Goal: Task Accomplishment & Management: Complete application form

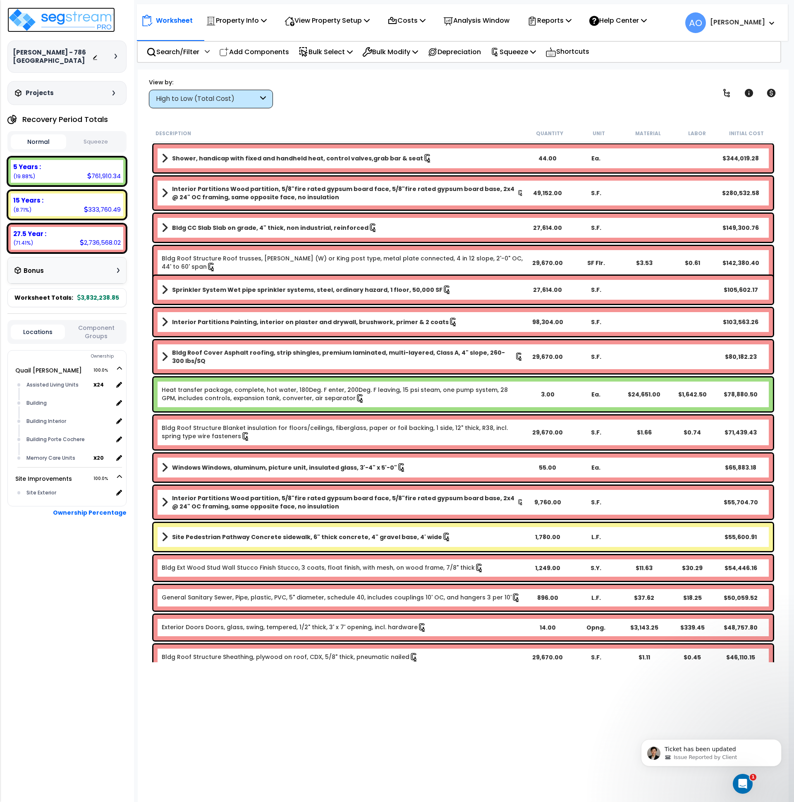
click at [89, 14] on img at bounding box center [60, 19] width 107 height 25
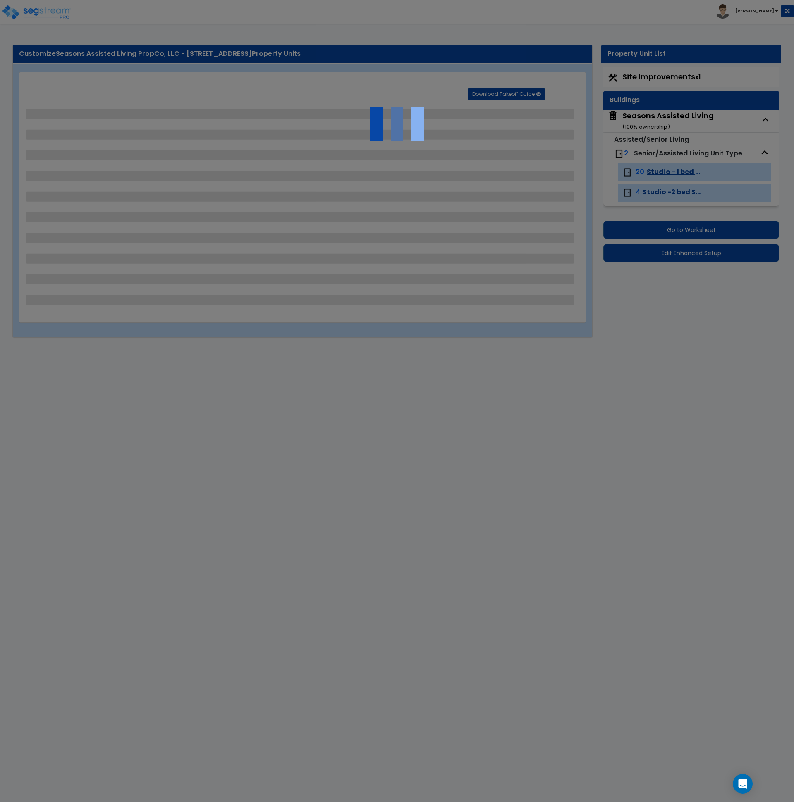
select select "2"
select select "1"
select select "2"
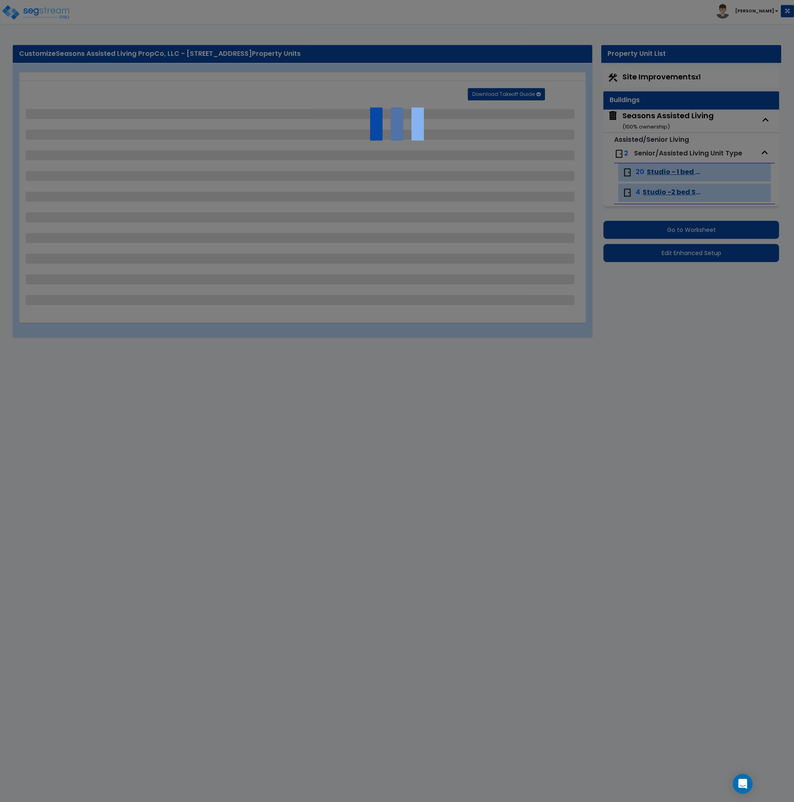
select select "1"
select select "4"
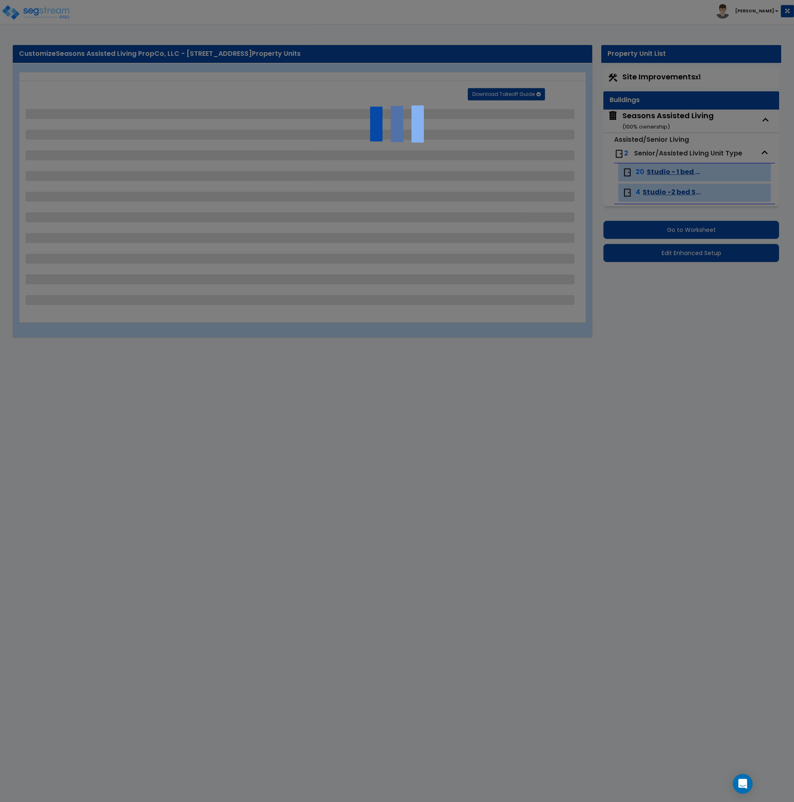
select select "2"
select select "3"
select select "1"
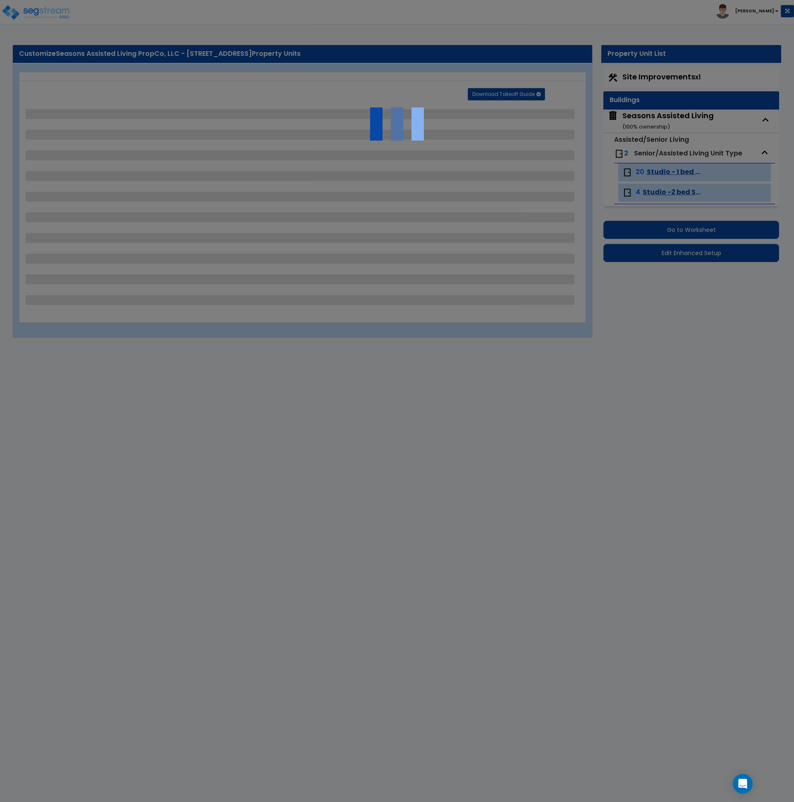
select select "3"
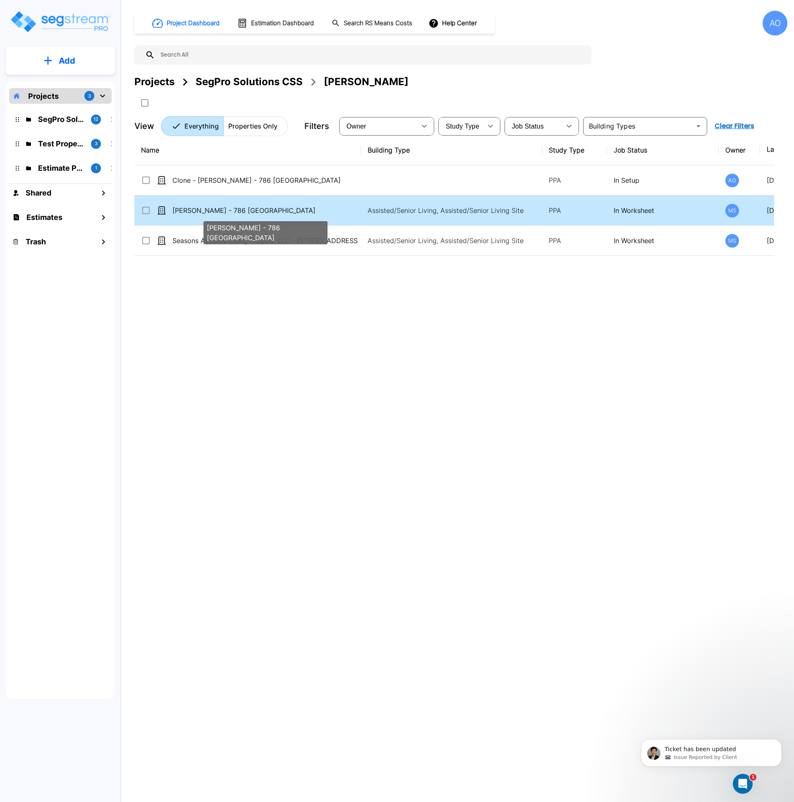
click at [218, 209] on p "[PERSON_NAME] - 786 [GEOGRAPHIC_DATA]" at bounding box center [264, 210] width 185 height 10
checkbox input "true"
click at [218, 209] on p "[PERSON_NAME] - 786 [GEOGRAPHIC_DATA]" at bounding box center [264, 210] width 185 height 10
click at [188, 211] on p "[PERSON_NAME] - 786 [GEOGRAPHIC_DATA]" at bounding box center [264, 210] width 185 height 10
checkbox input "true"
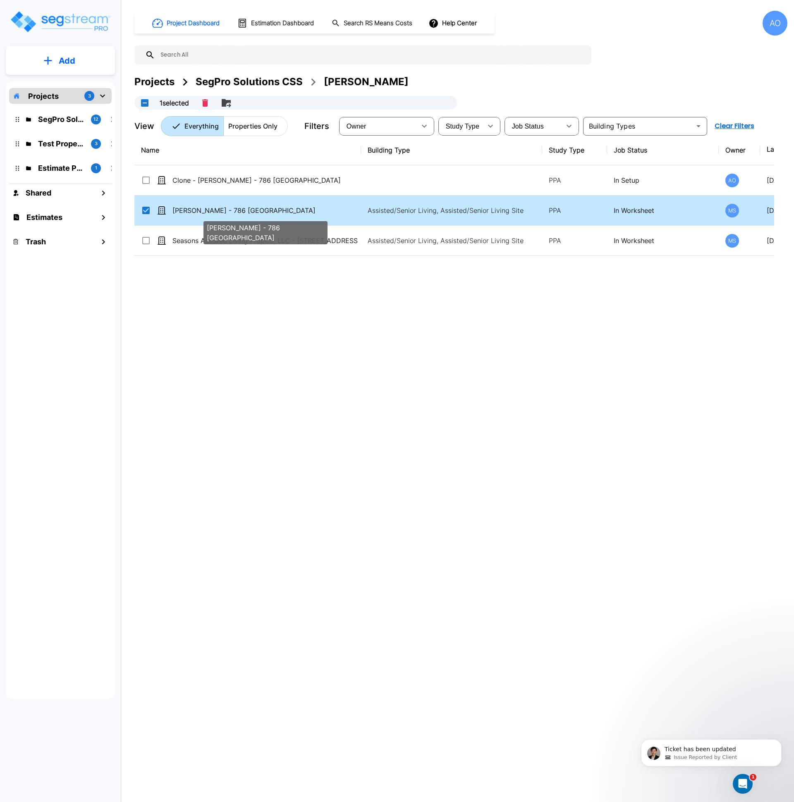
click at [188, 211] on p "[PERSON_NAME] - 786 [GEOGRAPHIC_DATA]" at bounding box center [264, 210] width 185 height 10
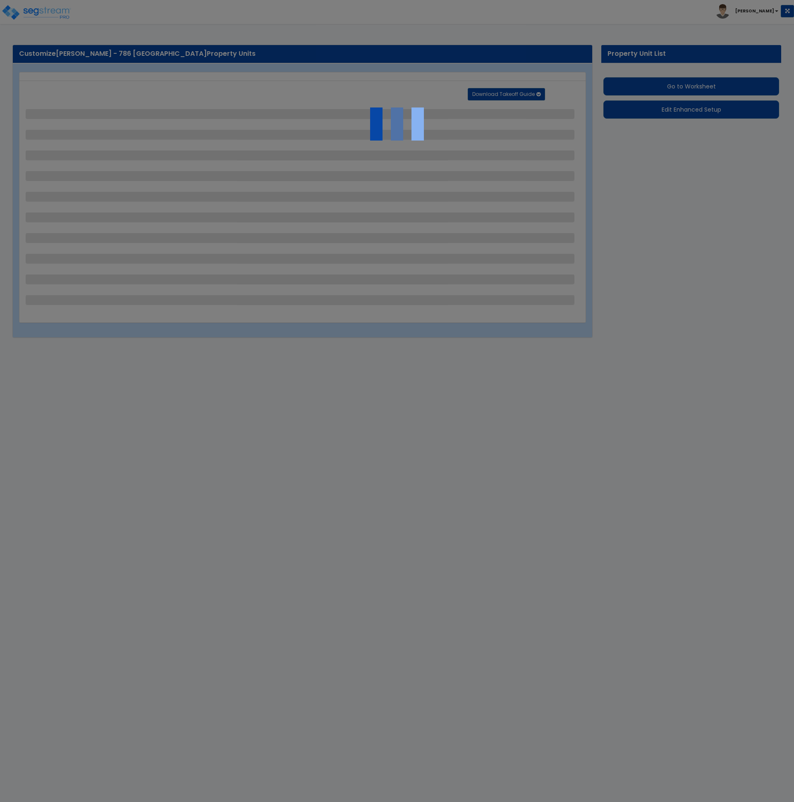
select select "2"
select select "1"
select select "2"
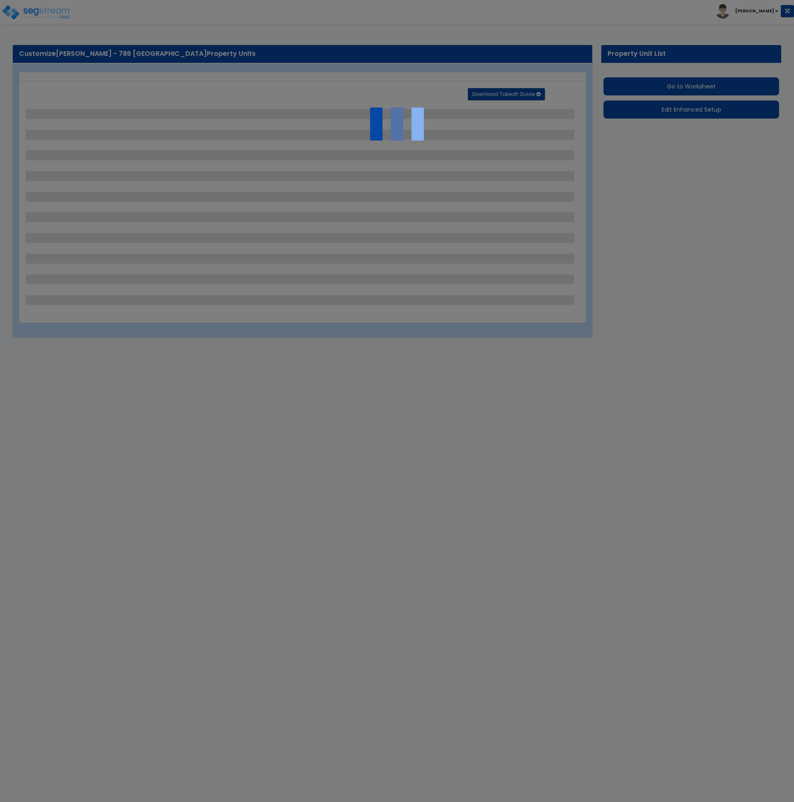
select select "1"
select select "4"
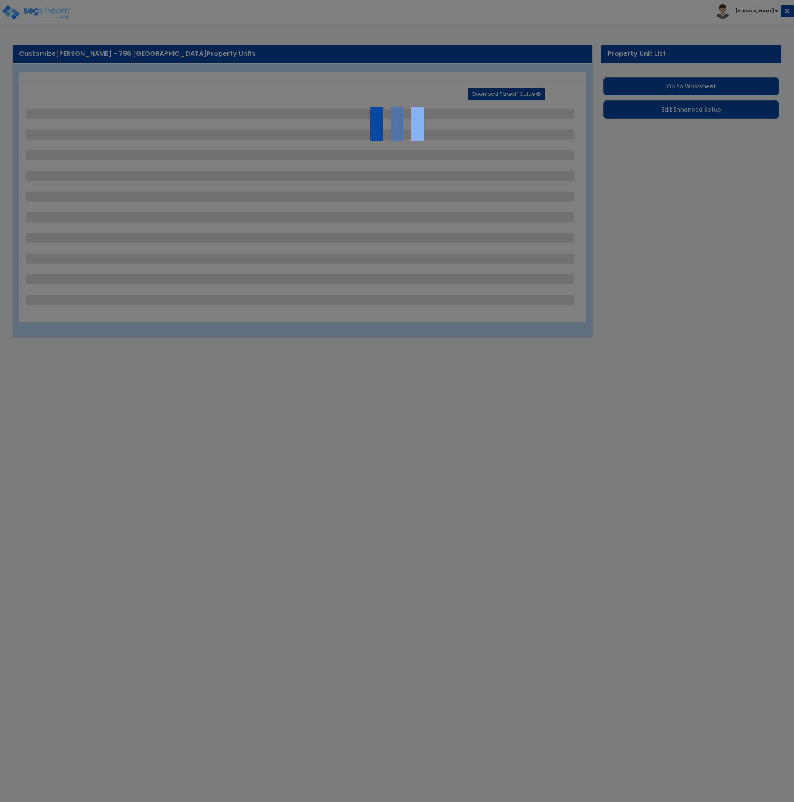
select select "1"
select select "10"
select select "2"
select select "1"
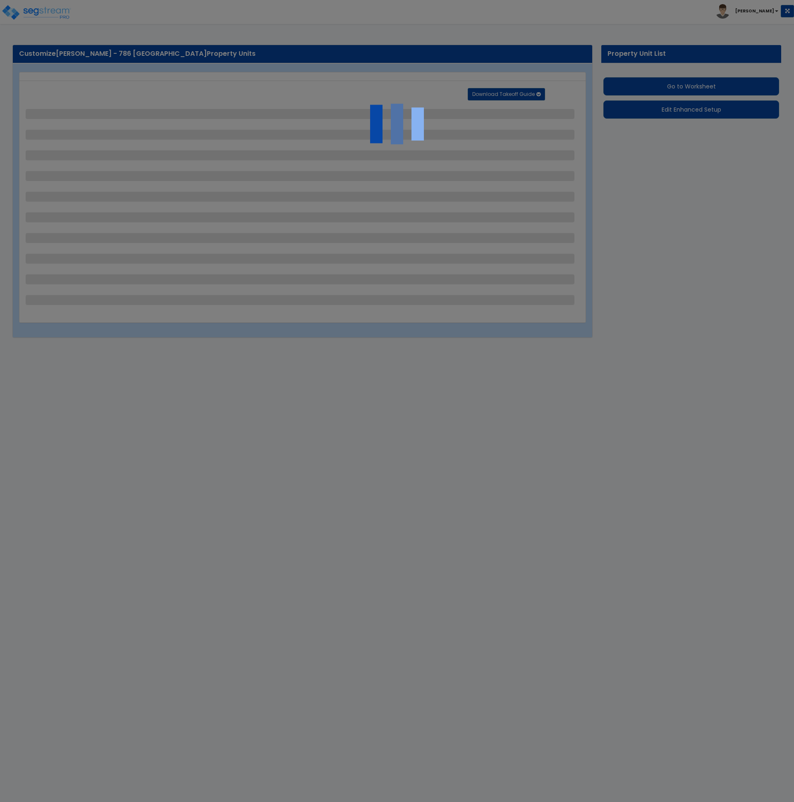
select select "2"
select select "3"
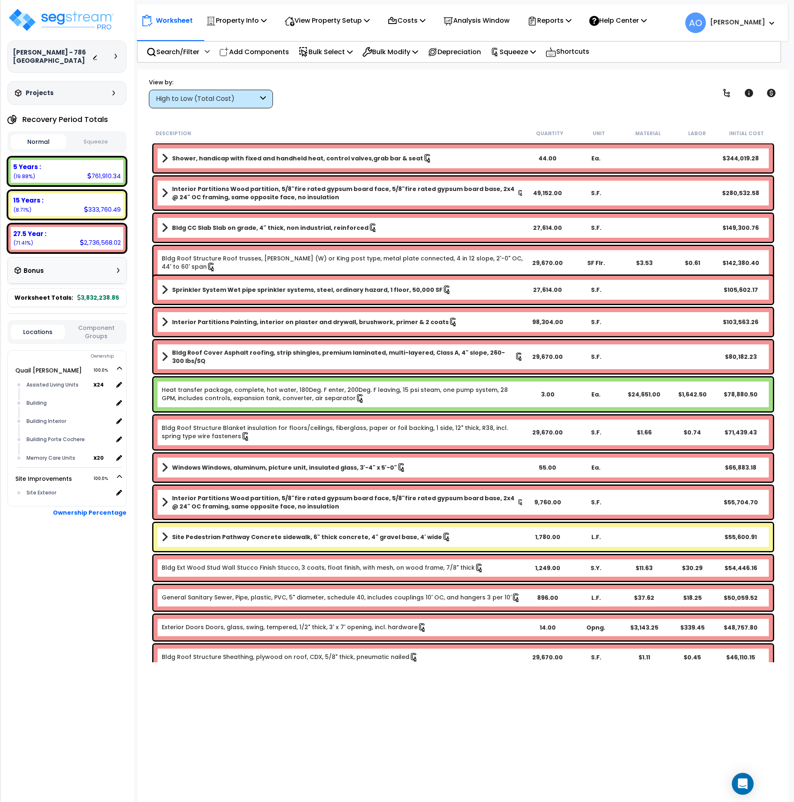
click at [742, 781] on icon "Open Intercom Messenger" at bounding box center [742, 783] width 10 height 11
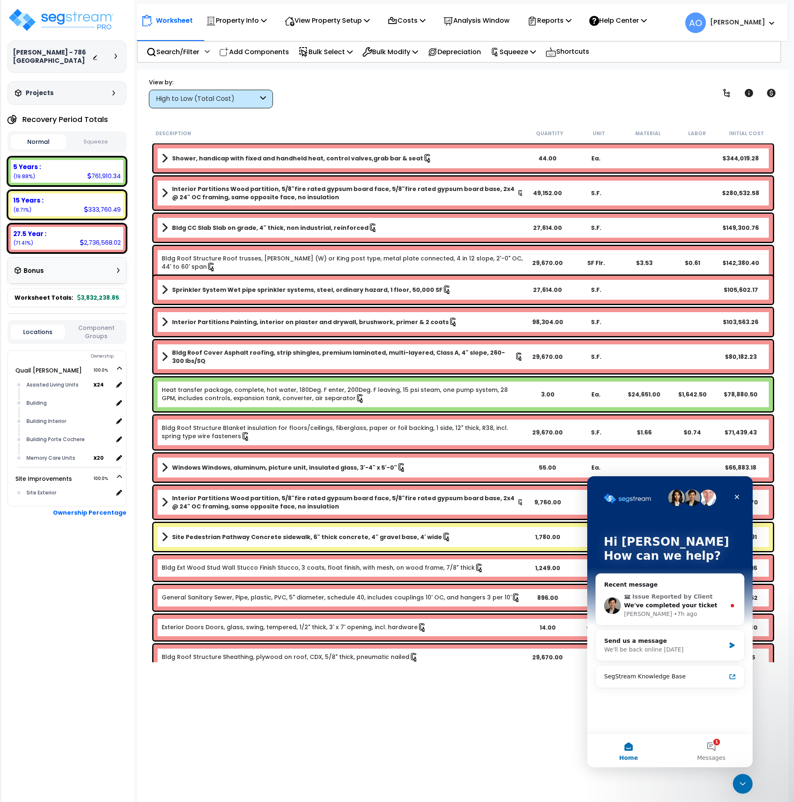
click at [656, 602] on span "We've completed your ticket" at bounding box center [670, 605] width 93 height 7
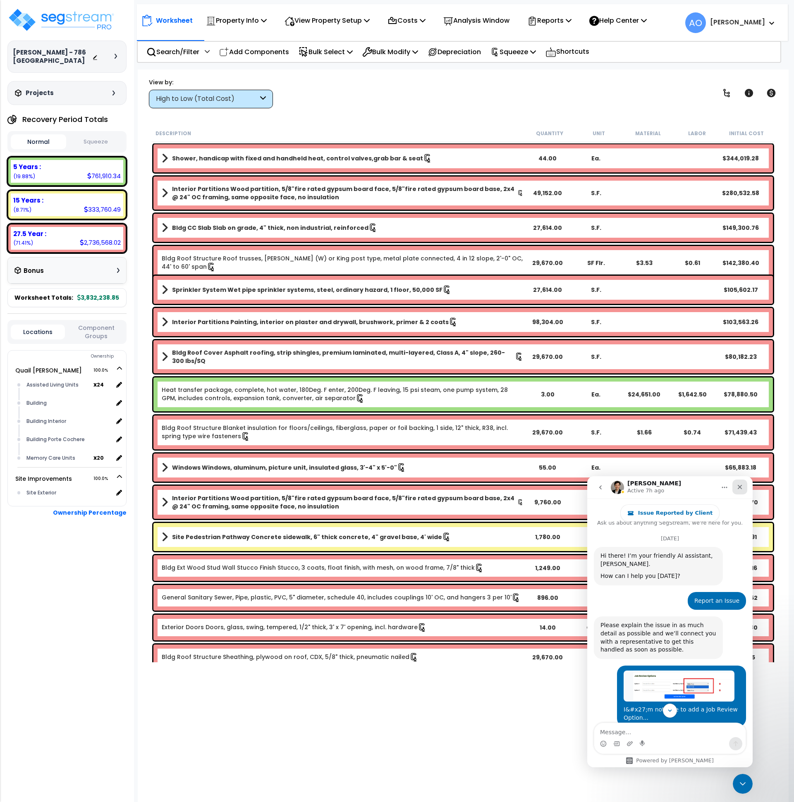
scroll to position [9, 0]
click at [739, 488] on icon "Close" at bounding box center [739, 487] width 5 height 5
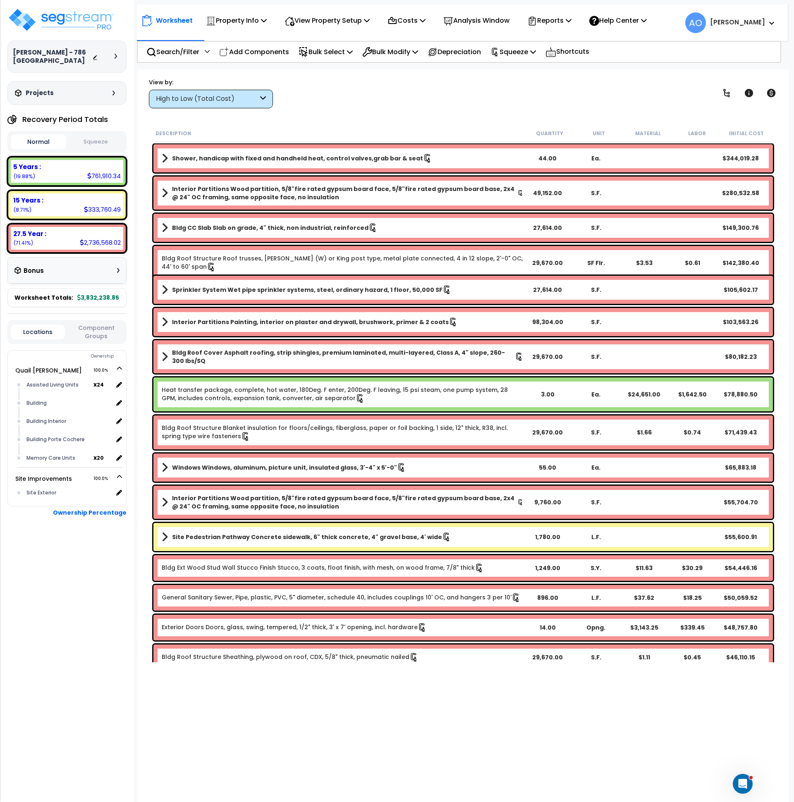
scroll to position [261, 0]
click at [106, 143] on button "Squeeze" at bounding box center [95, 142] width 55 height 14
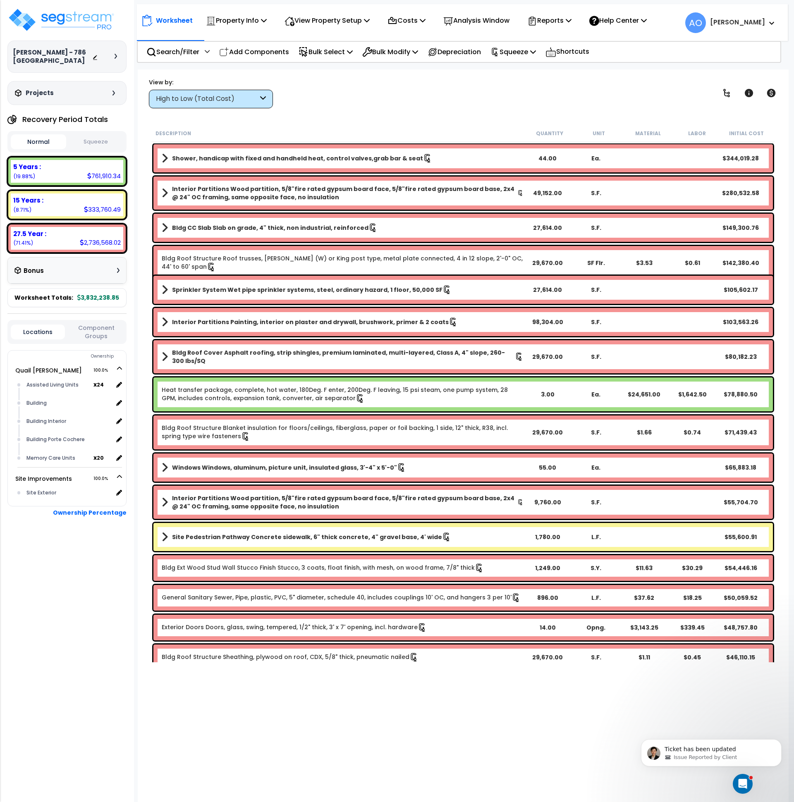
click at [95, 138] on button "Squeeze" at bounding box center [95, 142] width 55 height 14
click at [77, 19] on img at bounding box center [60, 19] width 107 height 25
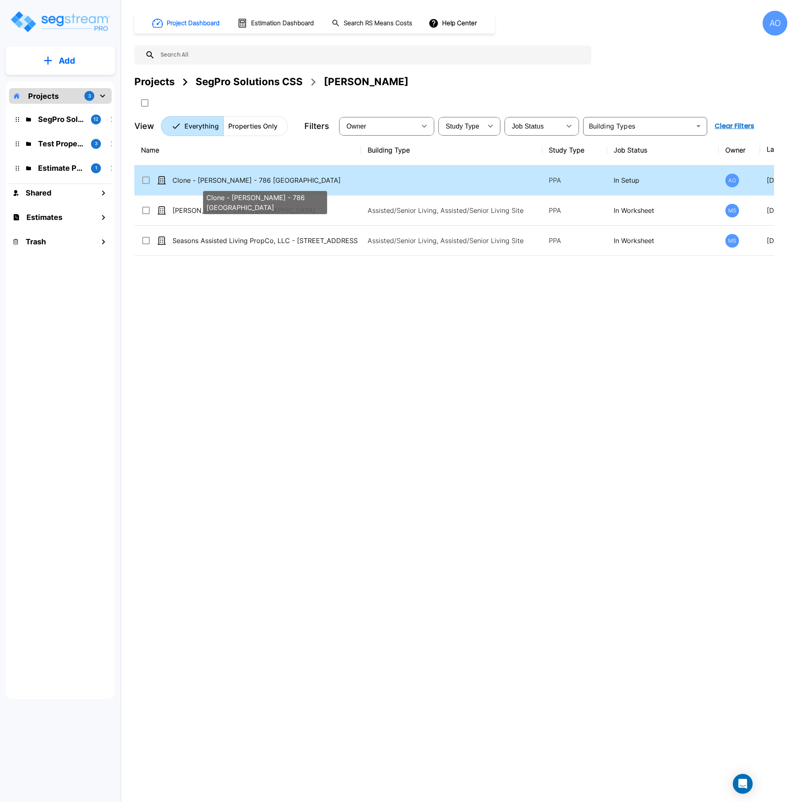
click at [226, 178] on p "Clone - [PERSON_NAME] - 786 [GEOGRAPHIC_DATA]" at bounding box center [264, 180] width 185 height 10
click at [214, 181] on p "Clone - [PERSON_NAME] - 786 [GEOGRAPHIC_DATA]" at bounding box center [264, 180] width 185 height 10
checkbox input "false"
click at [214, 181] on p "Clone - [PERSON_NAME] - 786 [GEOGRAPHIC_DATA]" at bounding box center [264, 180] width 185 height 10
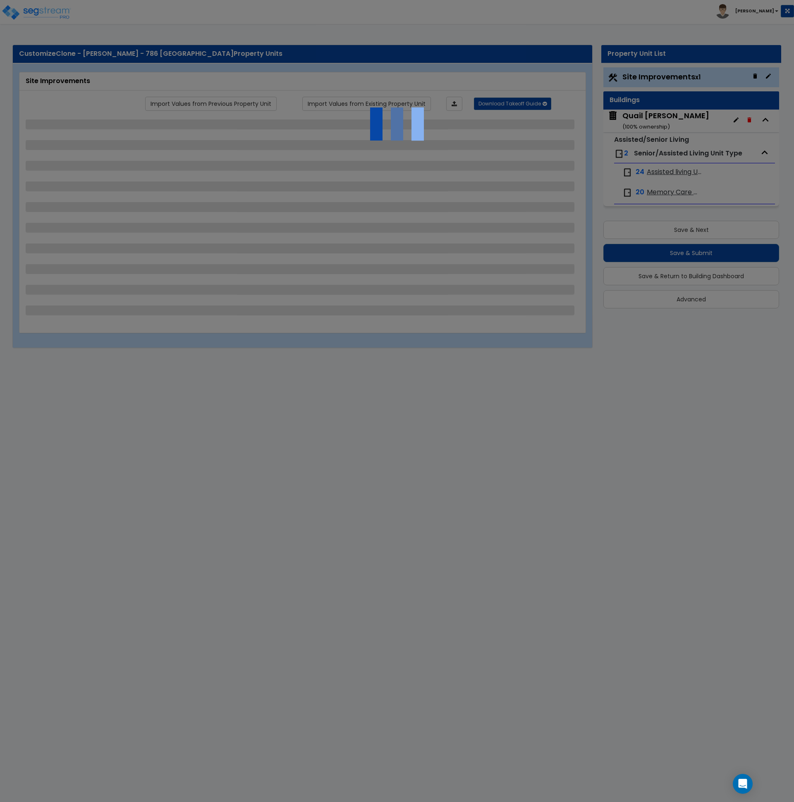
select select "2"
select select "1"
select select "2"
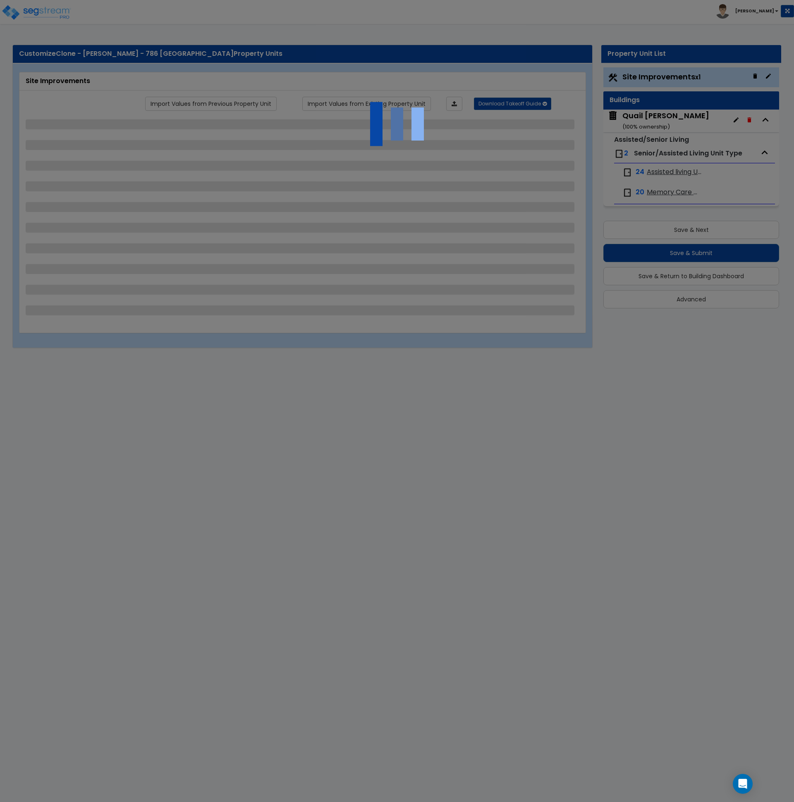
select select "1"
select select "4"
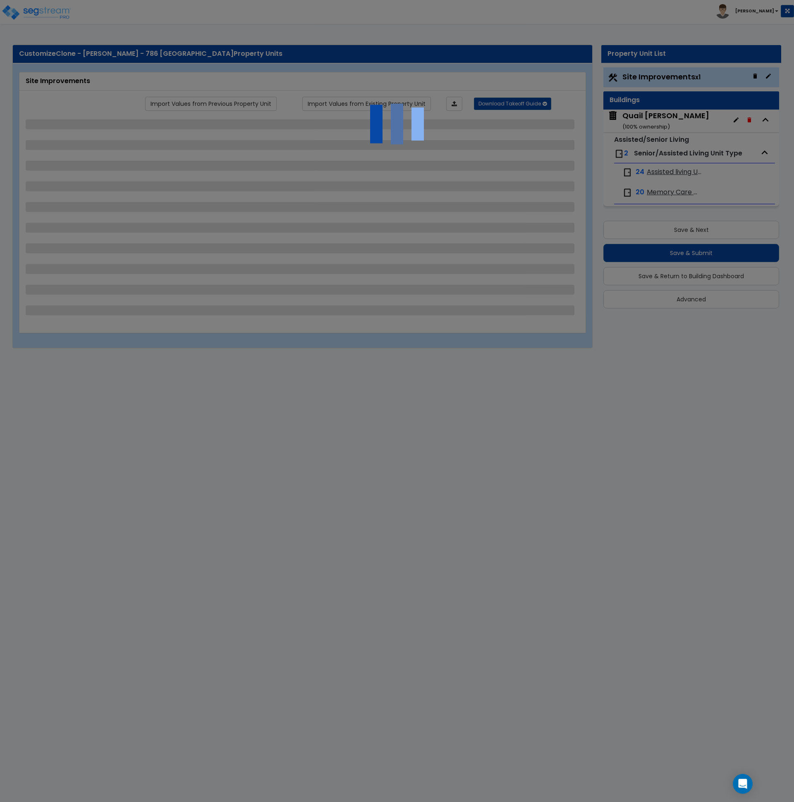
select select "1"
select select "10"
select select "2"
select select "1"
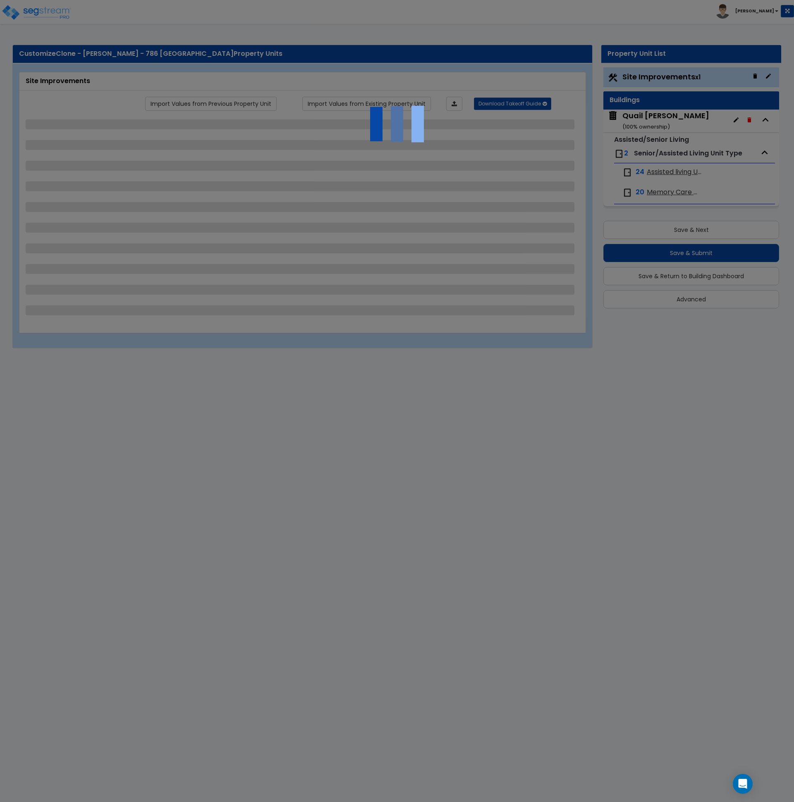
select select "2"
select select "3"
select select "1"
select select "2"
select select "1"
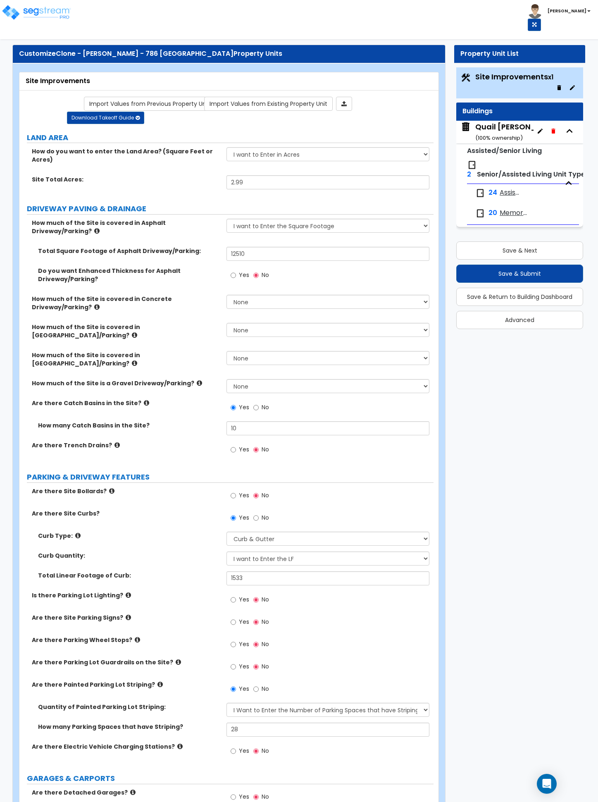
click at [33, 55] on div "Customize Clone - Chase Lindsey - 786 East 2100 North Property Units" at bounding box center [229, 54] width 420 height 10
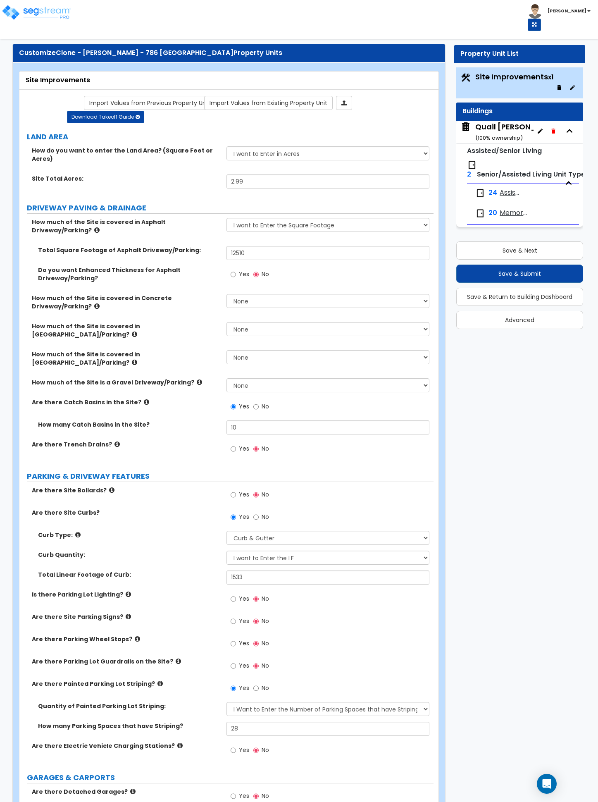
click at [36, 135] on label "LAND AREA" at bounding box center [230, 136] width 407 height 11
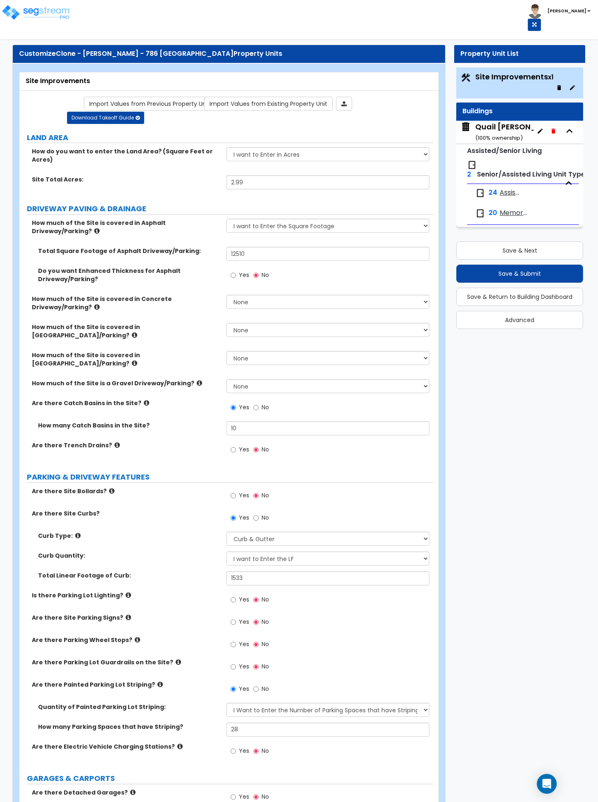
click at [71, 203] on label "DRIVEWAY PAVING & DRAINAGE" at bounding box center [230, 208] width 407 height 11
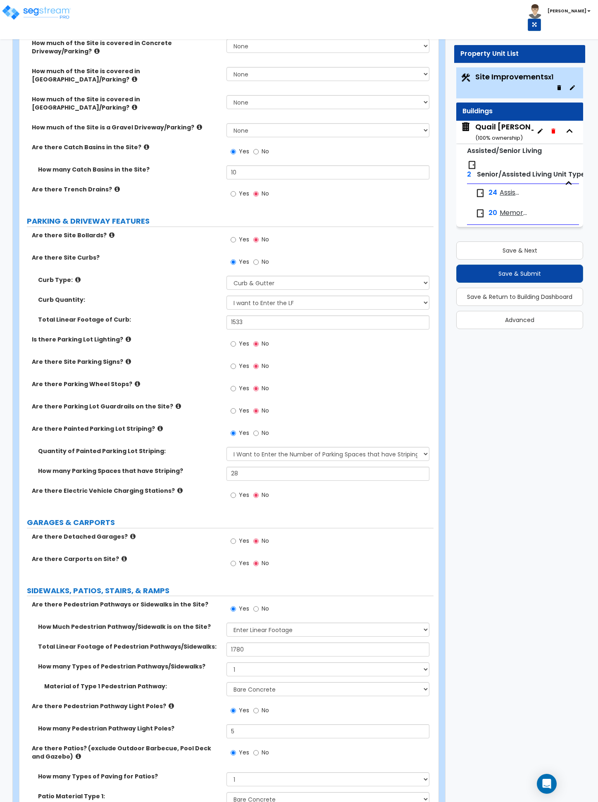
click at [82, 216] on label "PARKING & DRIVEWAY FEATURES" at bounding box center [230, 221] width 407 height 11
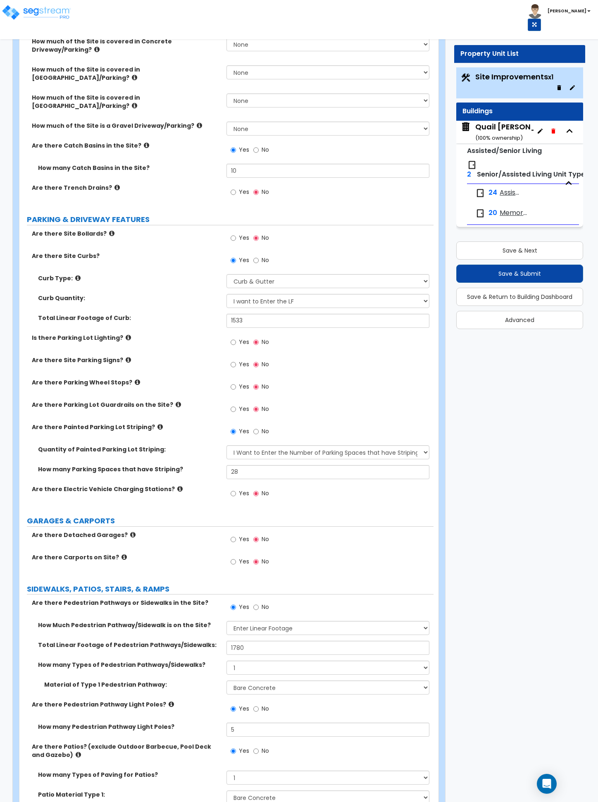
scroll to position [258, 0]
click at [76, 515] on label "GARAGES & CARPORTS" at bounding box center [230, 520] width 407 height 11
click at [91, 583] on label "SIDEWALKS, PATIOS, STAIRS, & RAMPS" at bounding box center [230, 588] width 407 height 11
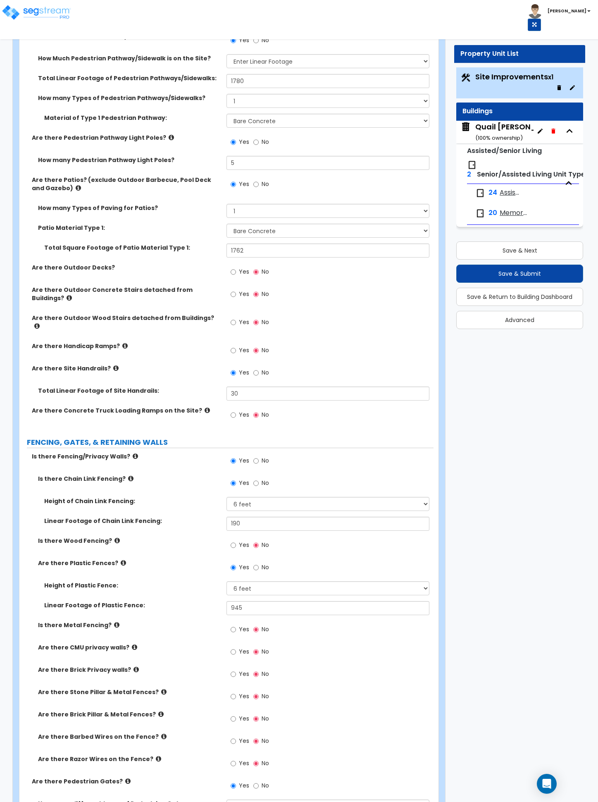
click at [107, 437] on label "FENCING, GATES, & RETAINING WALLS" at bounding box center [230, 442] width 407 height 11
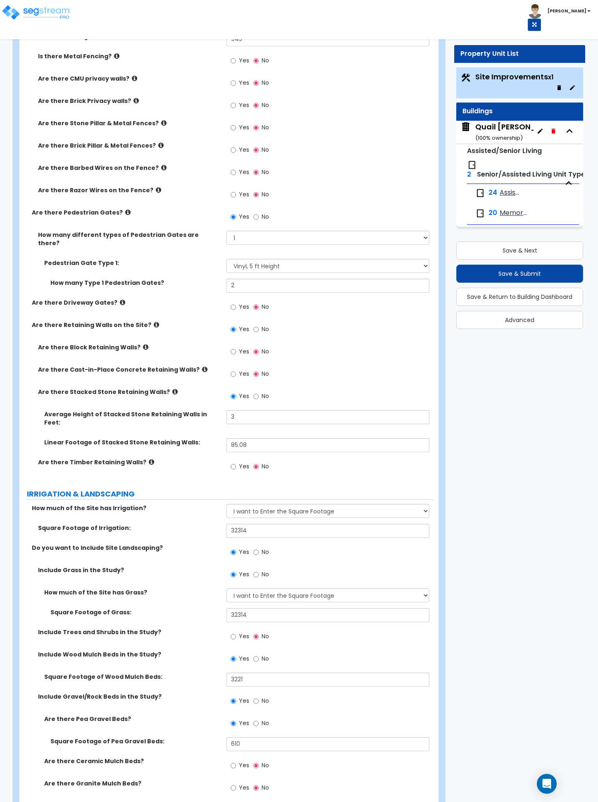
click at [88, 488] on label "IRRIGATION & LANDSCAPING" at bounding box center [230, 493] width 407 height 11
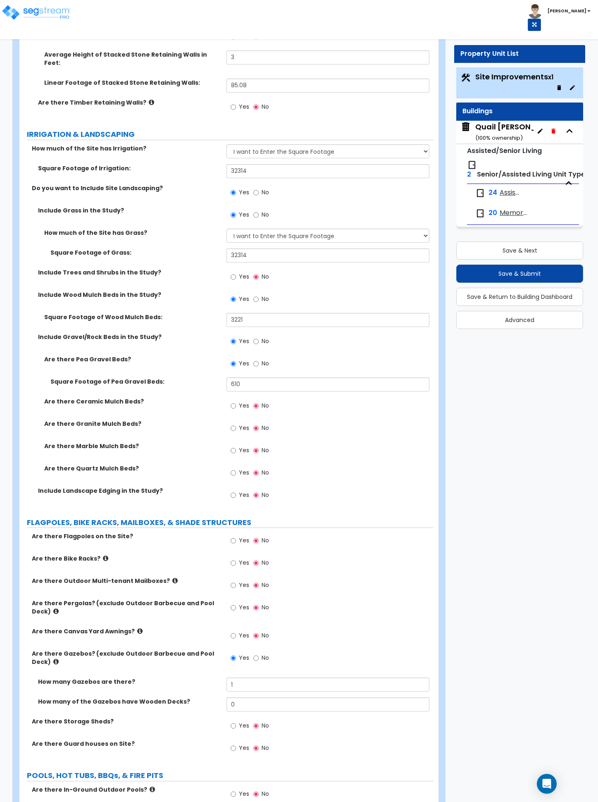
click at [91, 517] on label "FLAGPOLES, BIKE RACKS, MAILBOXES, & SHADE STRUCTURES" at bounding box center [230, 522] width 407 height 11
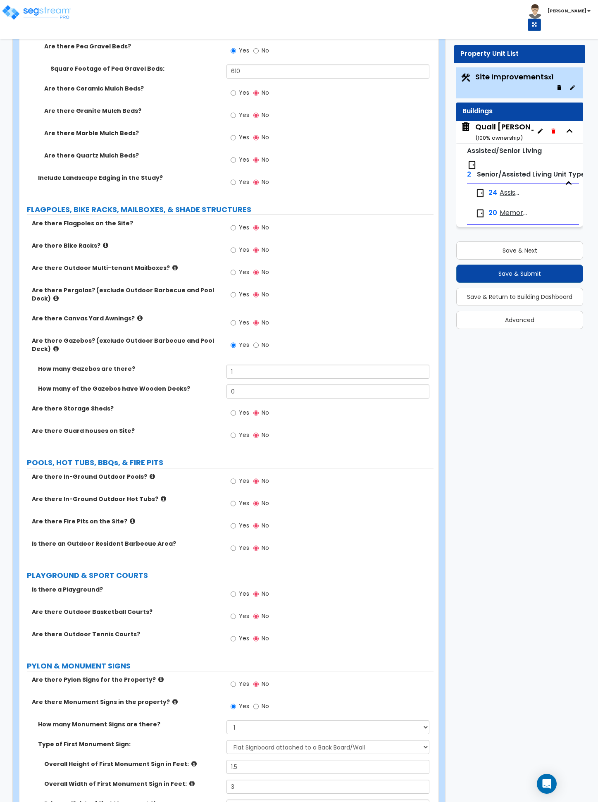
scroll to position [2066, 0]
click at [112, 570] on label "PLAYGROUND & SPORT COURTS" at bounding box center [230, 575] width 407 height 11
click at [107, 660] on label "PYLON & MONUMENT SIGNS" at bounding box center [230, 665] width 407 height 11
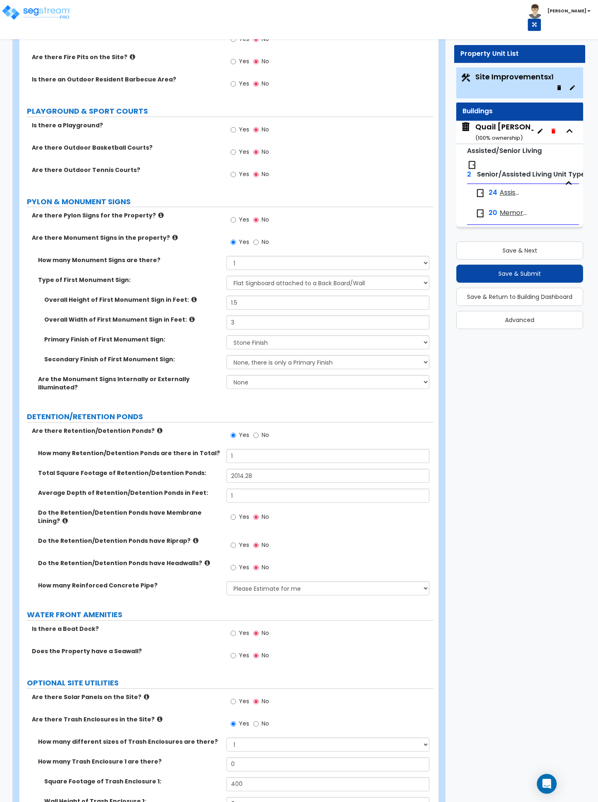
click at [83, 411] on label "DETENTION/RETENTION PONDS" at bounding box center [230, 416] width 407 height 11
click at [80, 608] on label "WATER FRONT AMENITIES" at bounding box center [230, 613] width 407 height 11
click at [76, 676] on label "OPTIONAL SITE UTILITIES" at bounding box center [230, 681] width 407 height 11
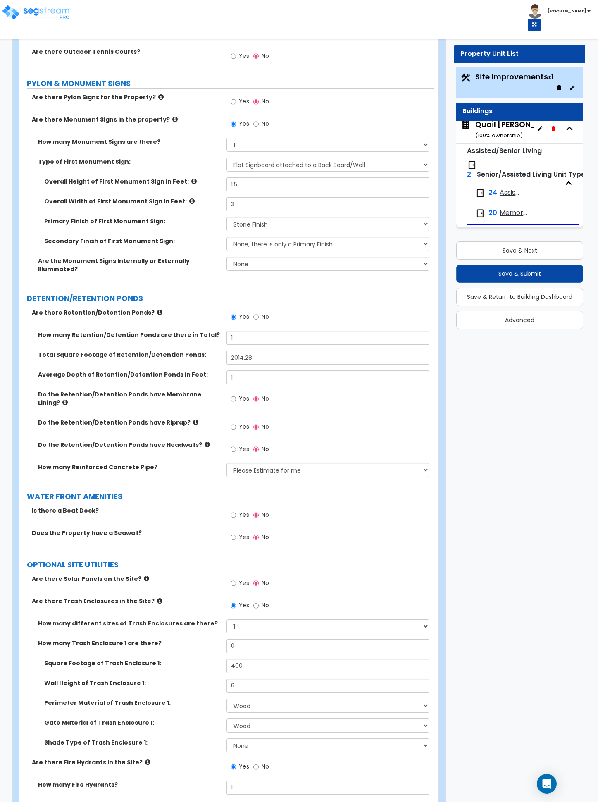
scroll to position [3, 0]
click at [515, 251] on button "Save & Next" at bounding box center [519, 250] width 127 height 18
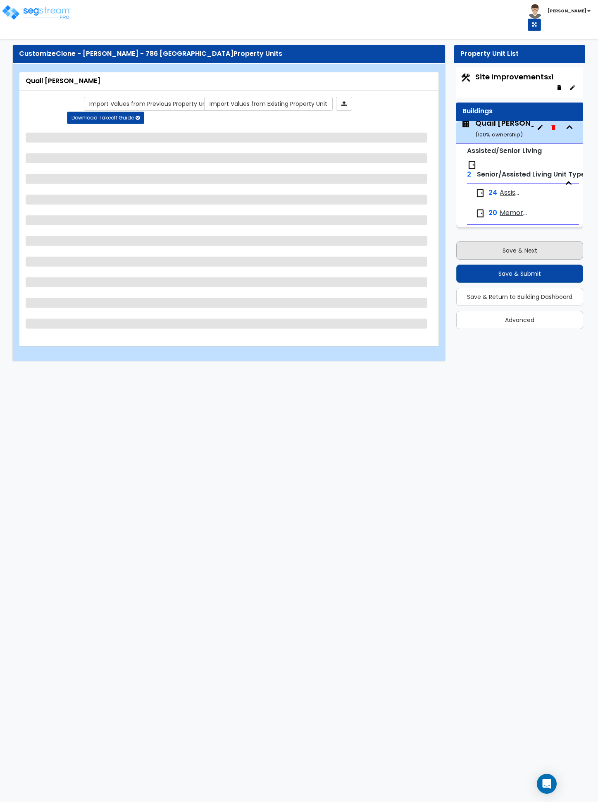
scroll to position [3, 0]
select select "1"
select select "5"
select select "2"
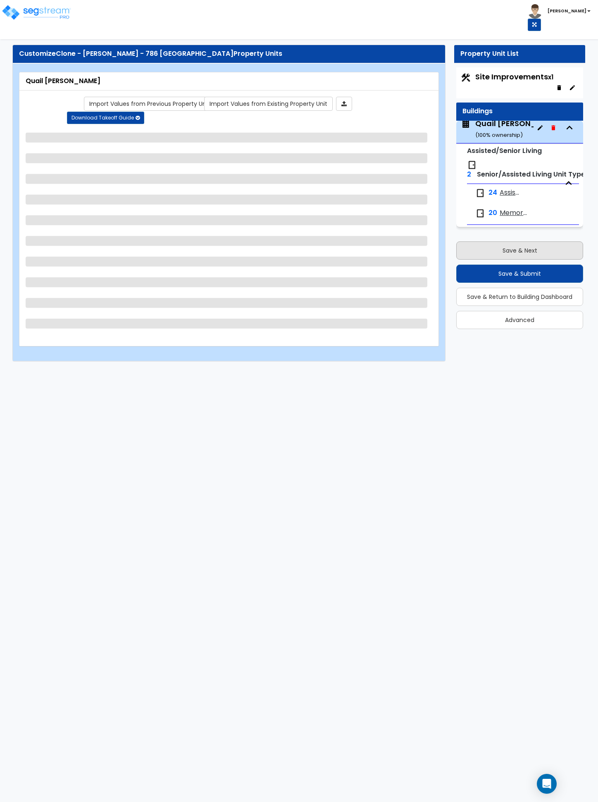
select select "1"
select select "2"
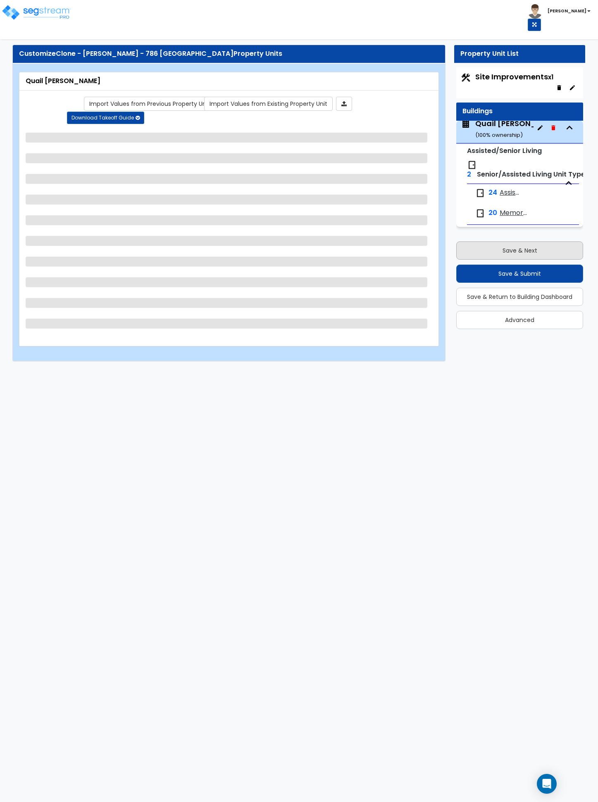
select select "7"
select select "2"
select select "3"
select select "7"
select select "1"
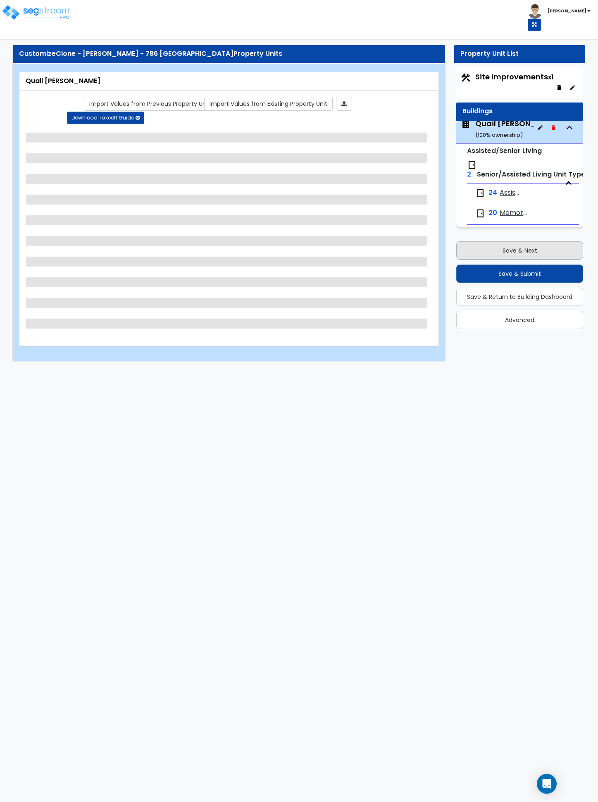
select select "2"
select select "1"
select select "2"
select select "1"
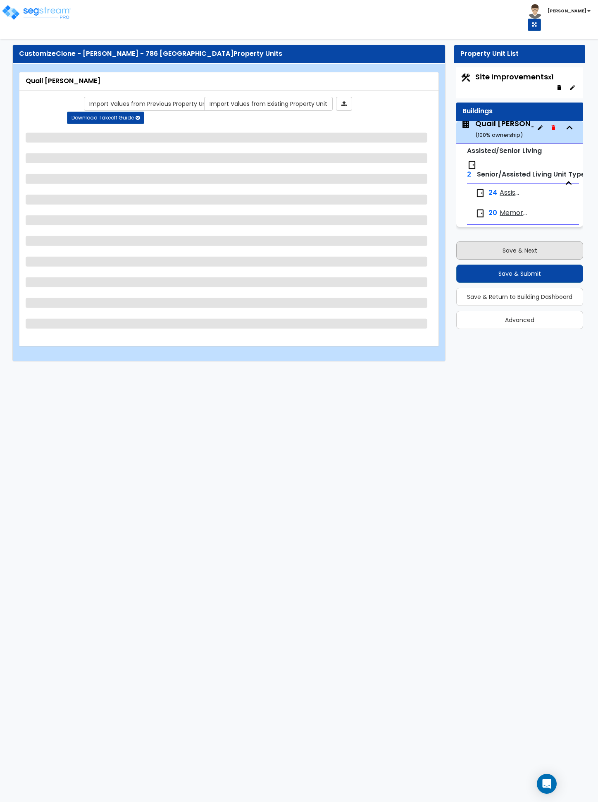
select select "2"
select select "5"
select select "1"
select select "2"
select select "3"
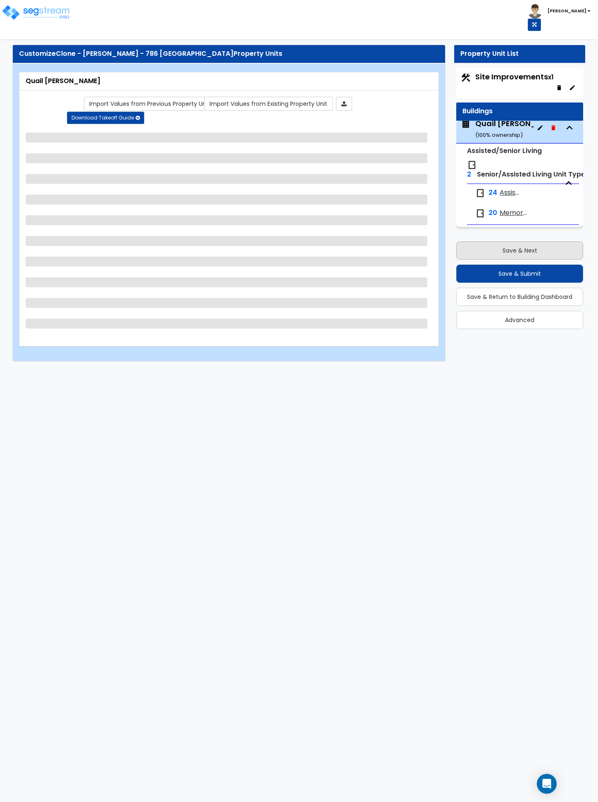
select select "1"
select select "4"
select select "5"
select select "3"
select select "5"
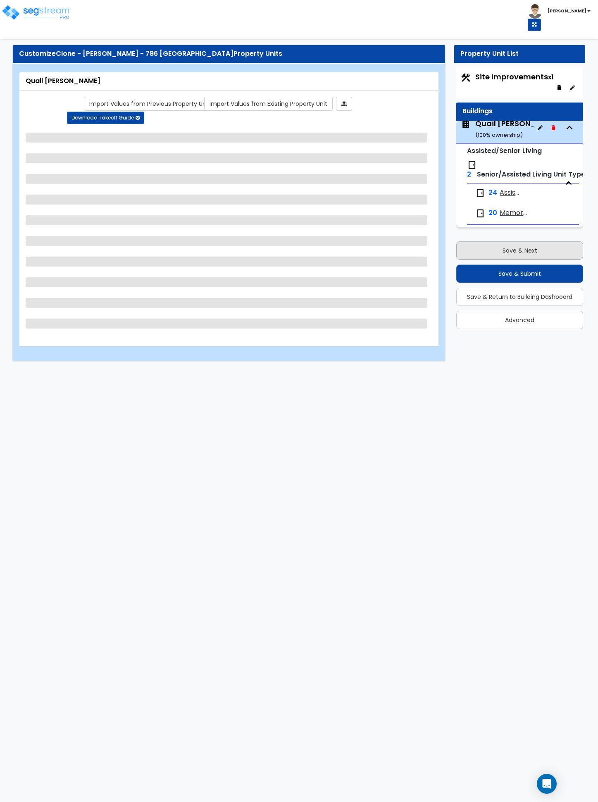
select select "3"
select select "1"
select select "4"
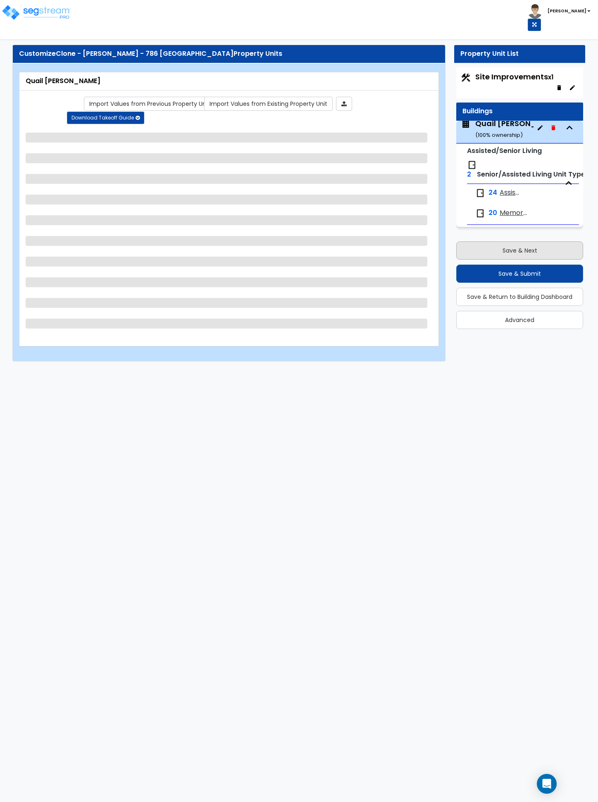
select select "1"
select select "2"
select select "1"
select select "5"
select select "1"
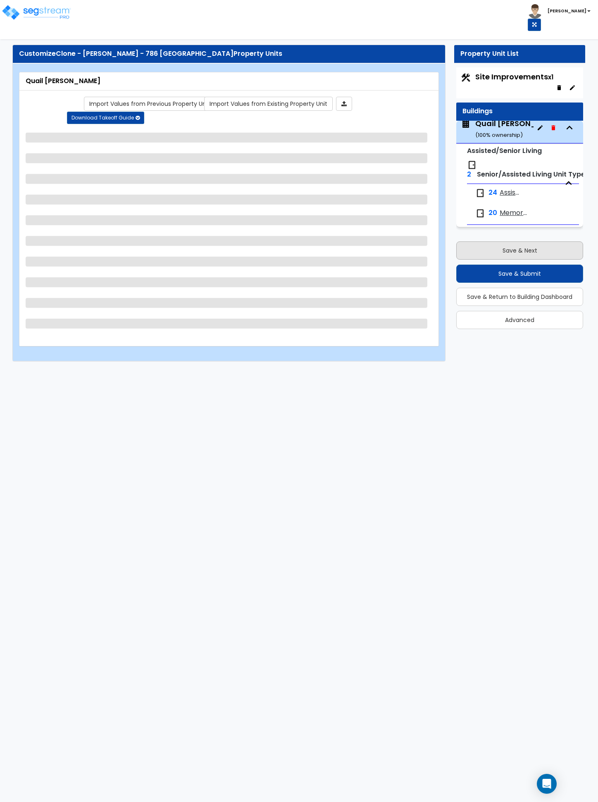
select select "3"
select select "2"
select select "5"
select select "3"
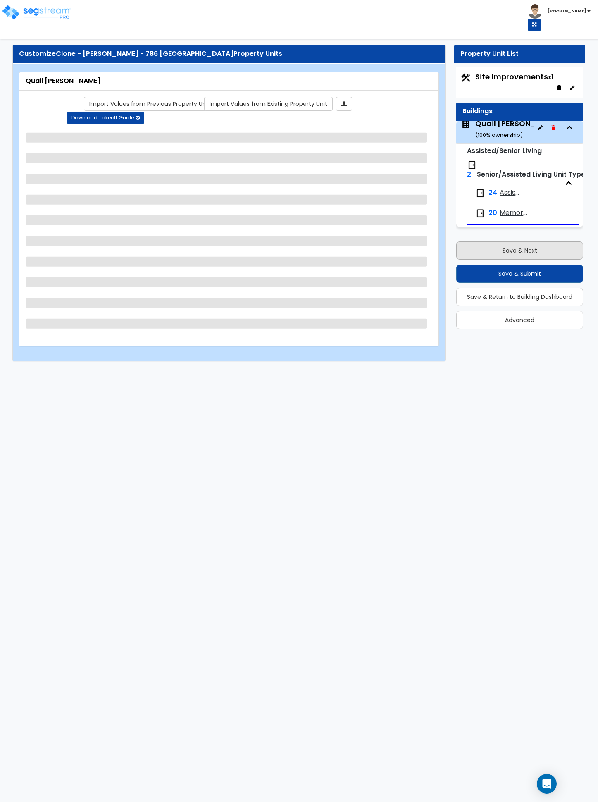
select select "1"
select select "5"
select select "2"
select select "1"
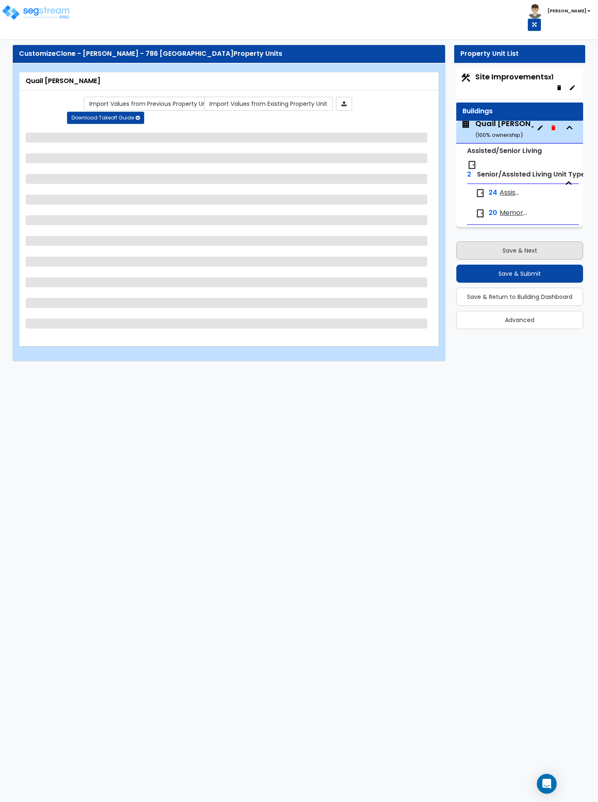
select select "1"
select select "3"
select select "1"
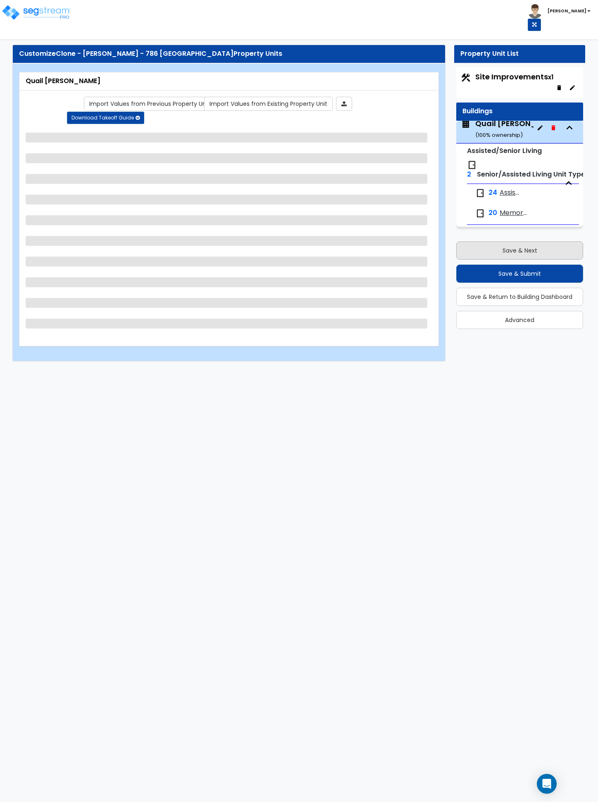
select select "2"
select select "1"
select select "2"
select select "1"
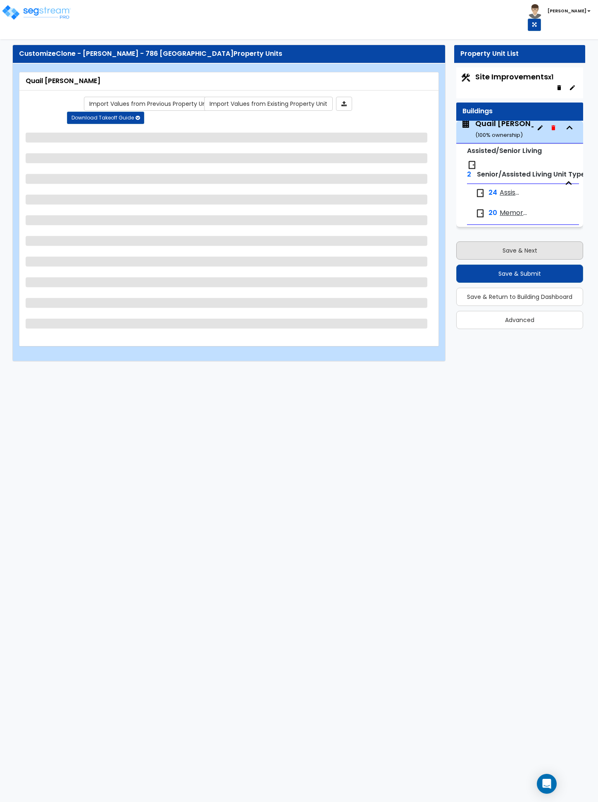
select select "1"
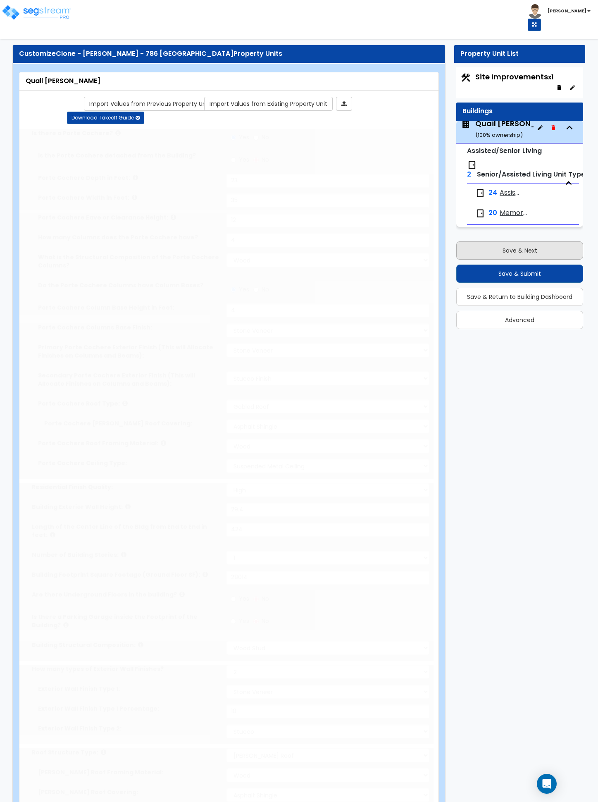
type input "6"
radio input "true"
select select "2"
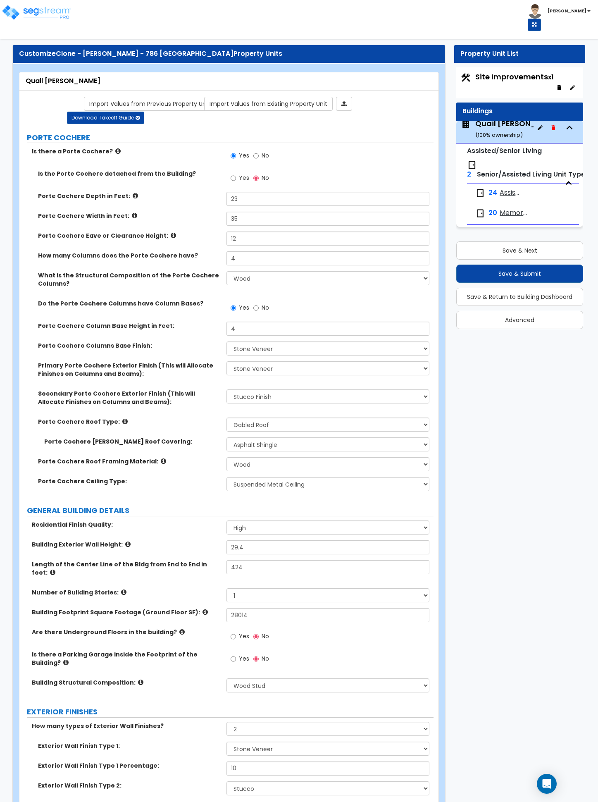
click at [60, 138] on label "PORTE COCHERE" at bounding box center [230, 137] width 407 height 11
click at [53, 510] on label "GENERAL BUILDING DETAILS" at bounding box center [230, 510] width 407 height 11
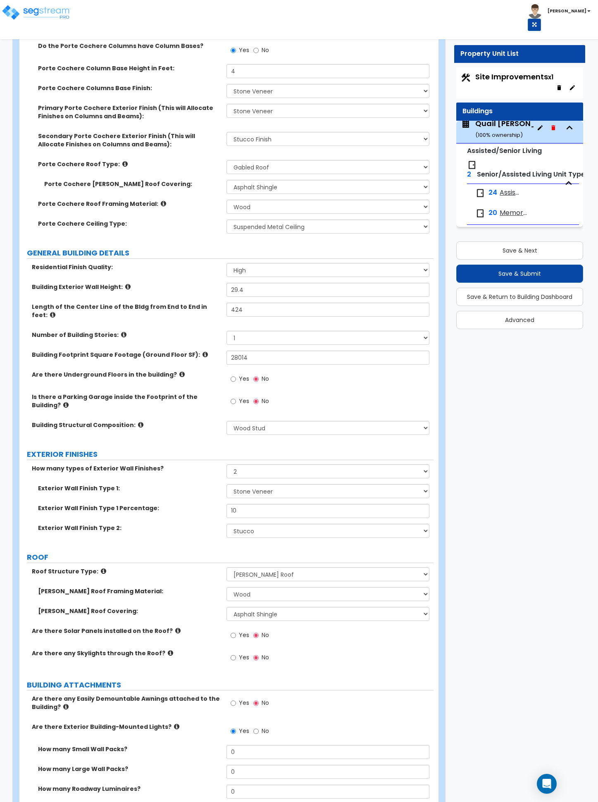
scroll to position [258, 0]
click at [74, 448] on label "EXTERIOR FINISHES" at bounding box center [230, 453] width 407 height 11
click at [42, 551] on label "ROOF" at bounding box center [230, 556] width 407 height 11
click at [68, 679] on label "BUILDING ATTACHMENTS" at bounding box center [230, 684] width 407 height 11
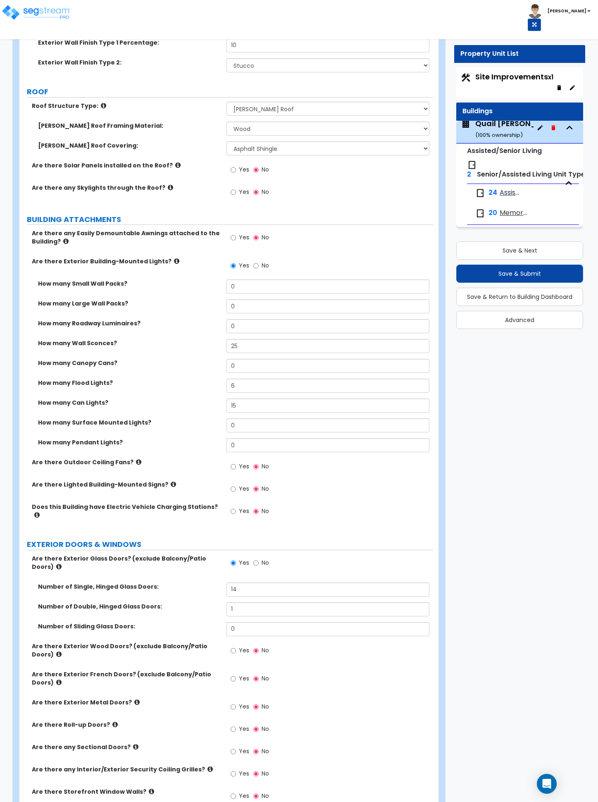
click at [110, 539] on label "EXTERIOR DOORS & WINDOWS" at bounding box center [230, 544] width 407 height 11
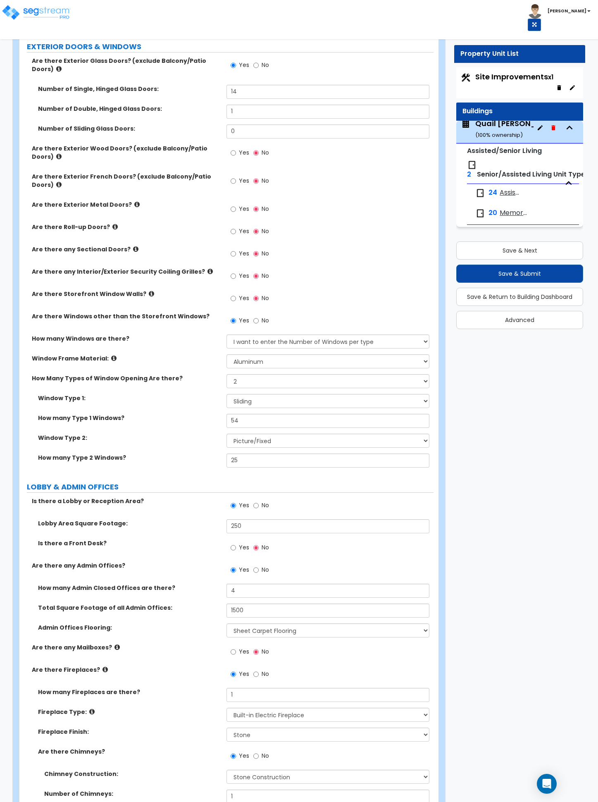
click at [86, 481] on label "LOBBY & ADMIN OFFICES" at bounding box center [230, 486] width 407 height 11
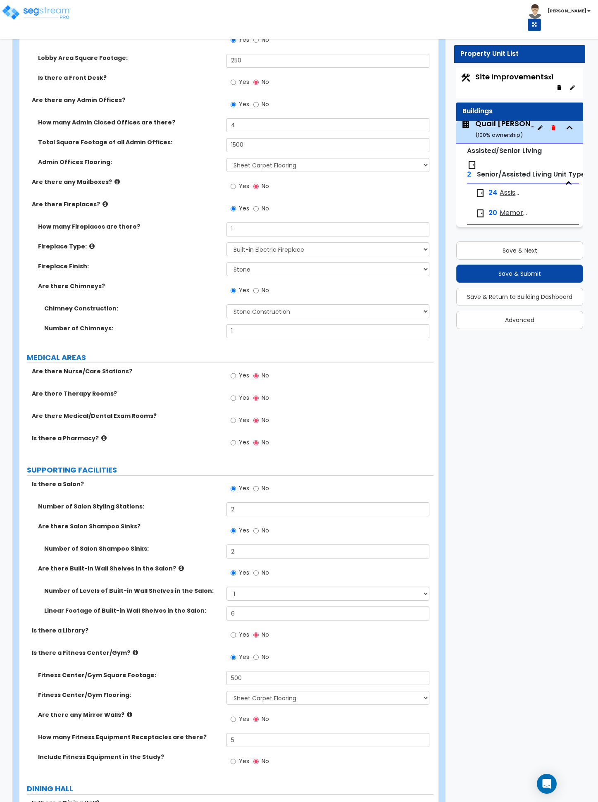
scroll to position [1686, 0]
click at [62, 352] on label "MEDICAL AREAS" at bounding box center [230, 357] width 407 height 11
click at [74, 464] on label "SUPPORTING FACILITIES" at bounding box center [230, 469] width 407 height 11
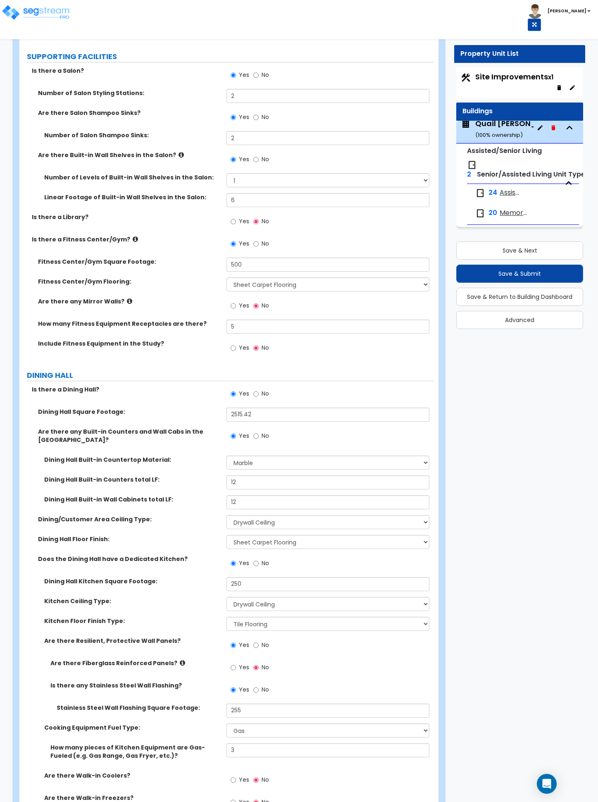
scroll to position [2099, 0]
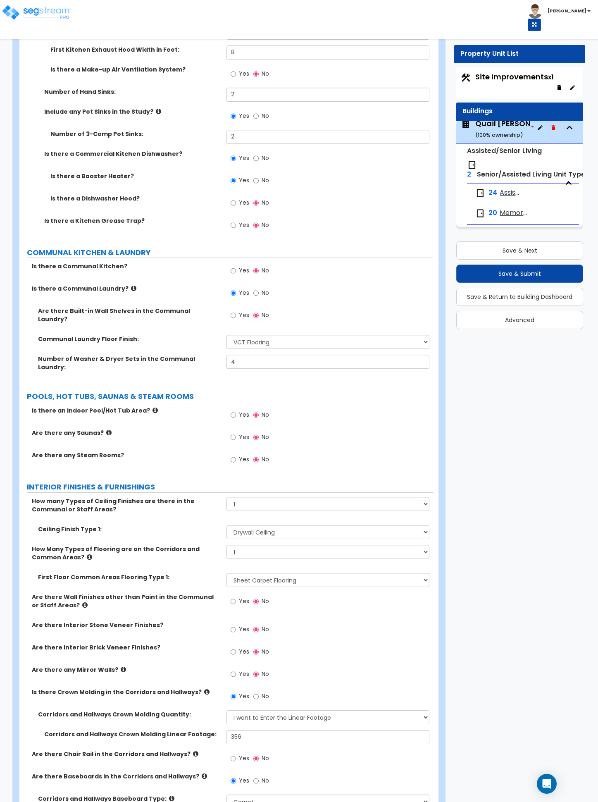
click at [84, 247] on label "COMMUNAL KITCHEN & LAUNDRY" at bounding box center [230, 252] width 407 height 11
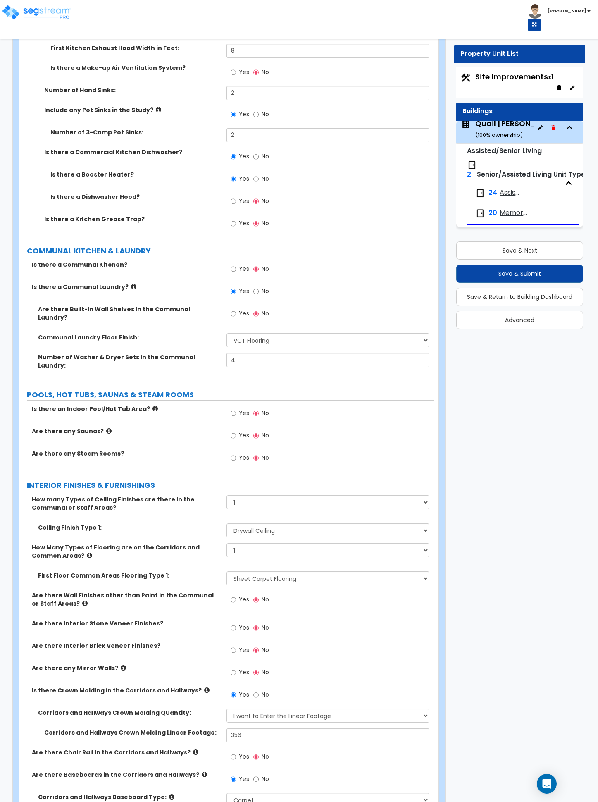
click at [96, 389] on label "POOLS, HOT TUBS, SAUNAS & STEAM ROOMS" at bounding box center [230, 394] width 407 height 11
click at [85, 480] on label "INTERIOR FINISHES & FURNISHINGS" at bounding box center [230, 485] width 407 height 11
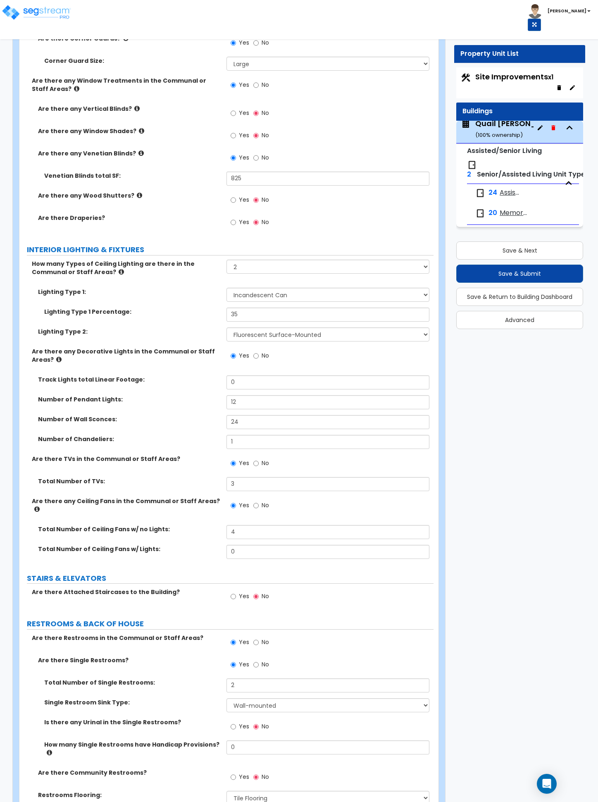
click at [105, 244] on label "INTERIOR LIGHTING & FIXTURES" at bounding box center [230, 249] width 407 height 11
click at [95, 572] on label "STAIRS & ELEVATORS" at bounding box center [230, 577] width 407 height 11
click at [100, 617] on label "RESTROOMS & BACK OF HOUSE" at bounding box center [230, 622] width 407 height 11
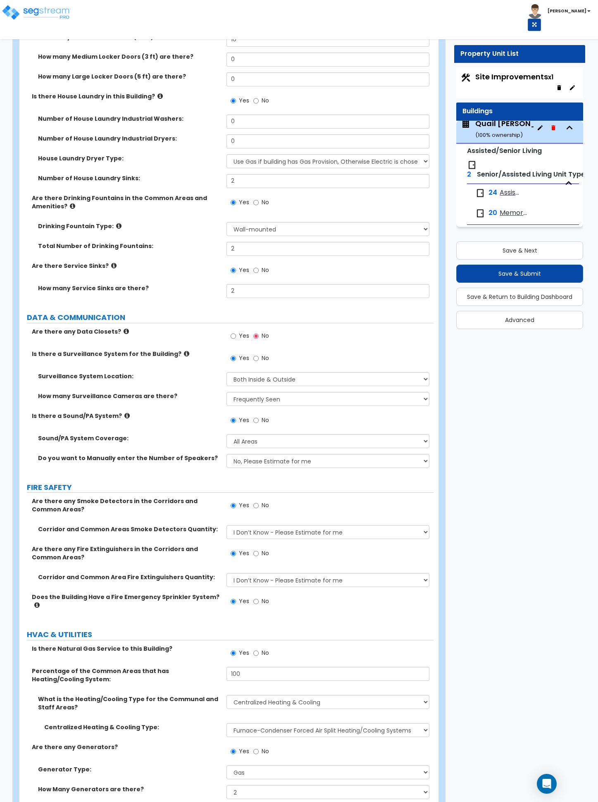
scroll to position [5059, 0]
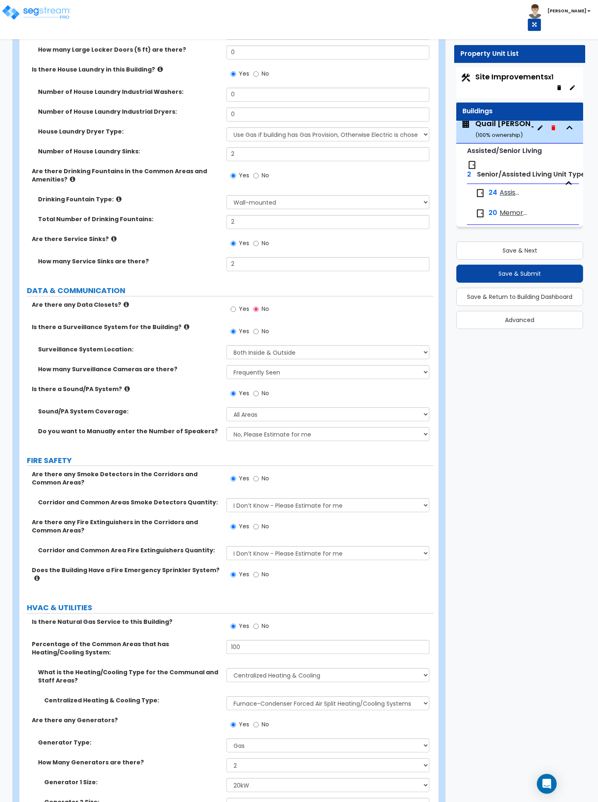
click at [85, 285] on label "DATA & COMMUNICATION" at bounding box center [230, 290] width 407 height 11
click at [59, 455] on label "FIRE SAFETY" at bounding box center [230, 460] width 407 height 11
click at [64, 602] on label "HVAC & UTILITIES" at bounding box center [230, 607] width 407 height 11
click at [503, 247] on button "Save & Next" at bounding box center [519, 250] width 127 height 18
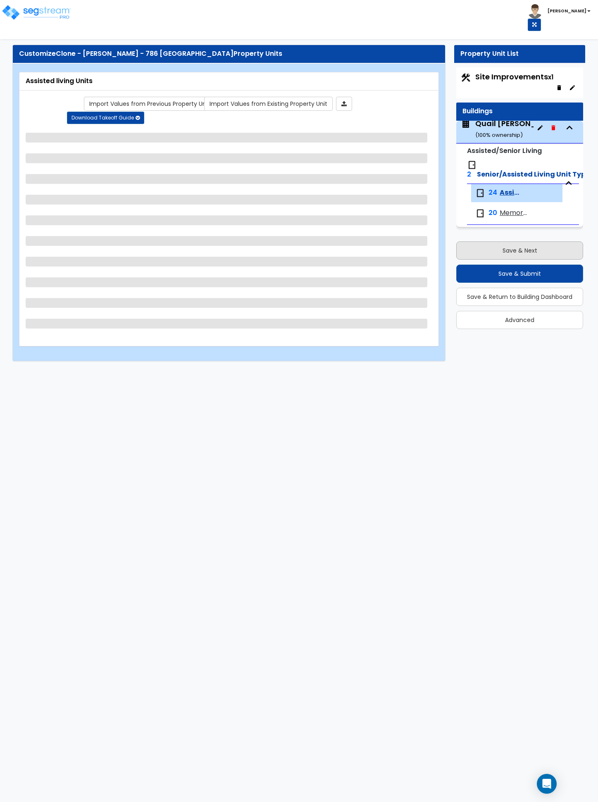
select select "1"
select select "2"
select select "1"
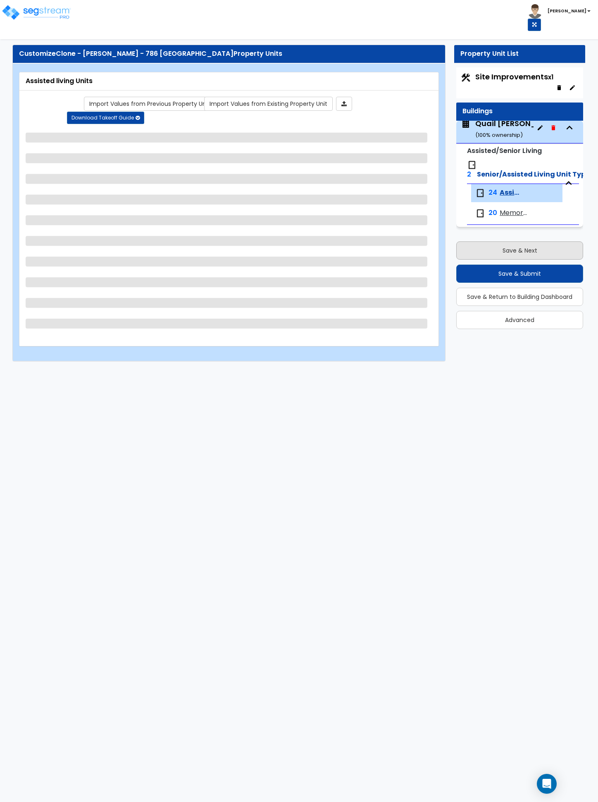
select select "1"
select select "5"
select select "1"
select select "2"
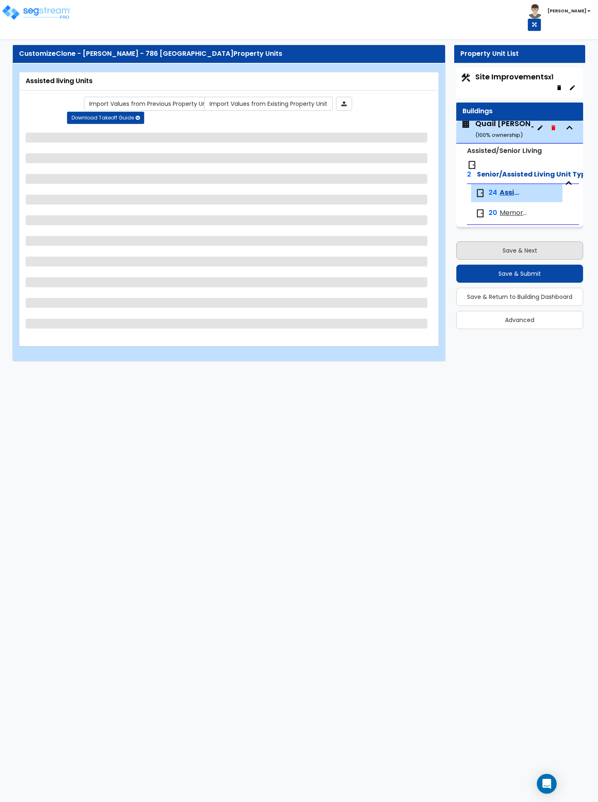
select select "1"
select select "5"
select select "1"
select select "3"
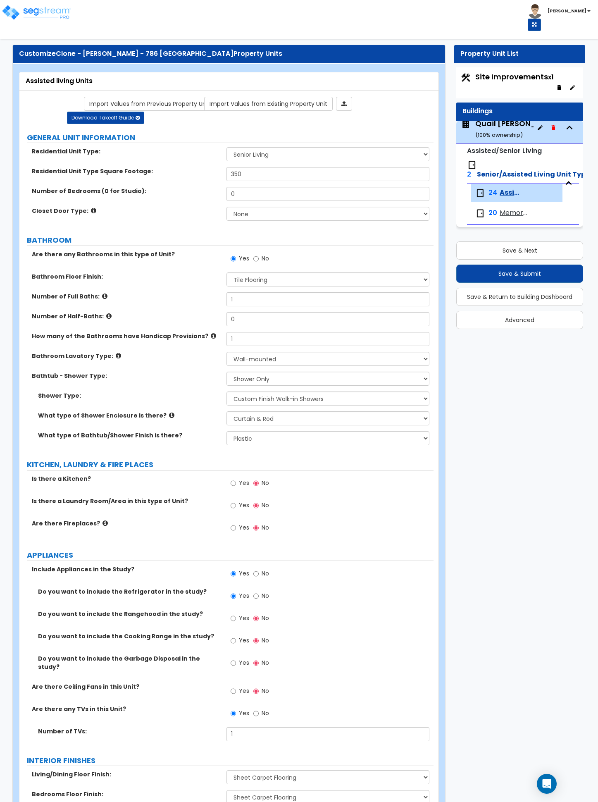
click at [54, 83] on div "Assisted living Units" at bounding box center [229, 81] width 407 height 10
click at [74, 138] on label "GENERAL UNIT INFORMATION" at bounding box center [230, 137] width 407 height 11
click at [65, 236] on label "BATHROOM" at bounding box center [230, 240] width 407 height 11
click at [65, 463] on label "KITCHEN, LAUNDRY & FIRE PLACES" at bounding box center [230, 464] width 407 height 11
click at [45, 554] on label "APPLIANCES" at bounding box center [230, 555] width 407 height 11
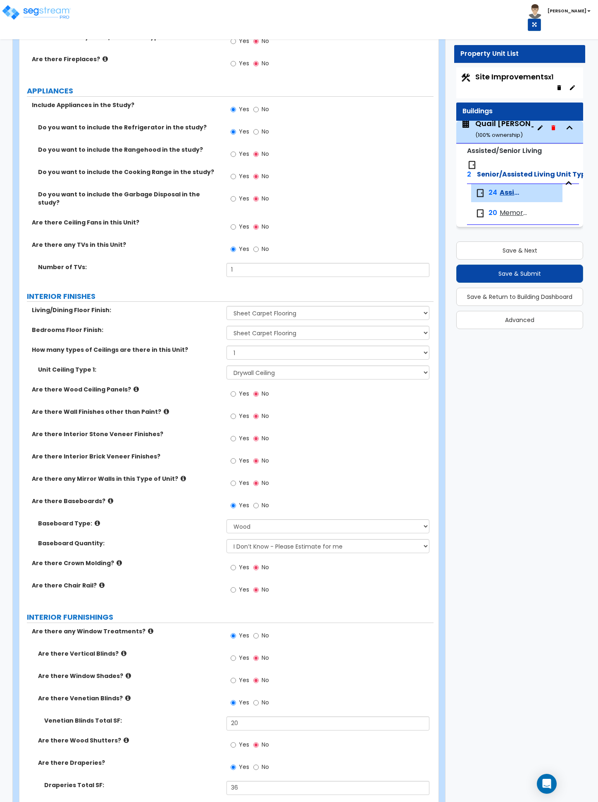
click at [62, 291] on label "INTERIOR FINISHES" at bounding box center [230, 296] width 407 height 11
click at [49, 612] on label "INTERIOR FURNISHINGS" at bounding box center [230, 616] width 407 height 11
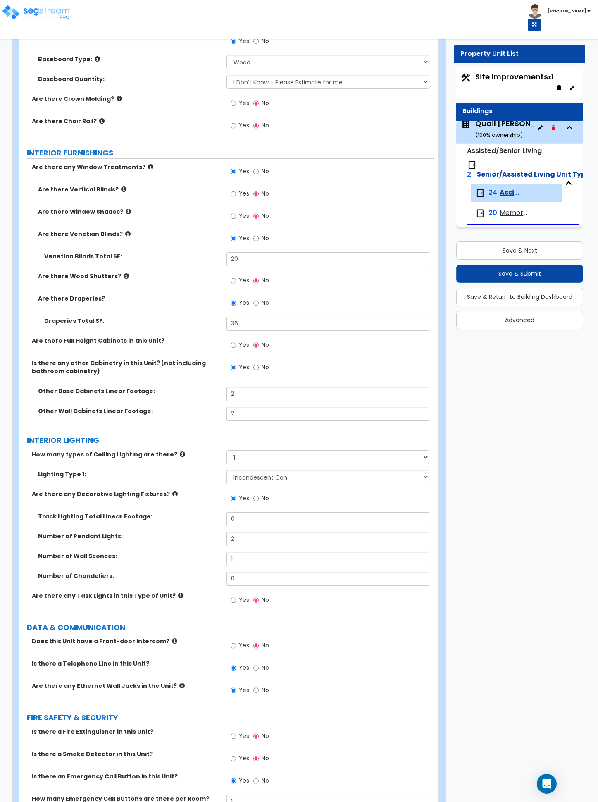
scroll to position [929, 0]
click at [80, 434] on label "INTERIOR LIGHTING" at bounding box center [230, 439] width 407 height 11
click at [61, 621] on label "DATA & COMMUNICATION" at bounding box center [230, 626] width 407 height 11
click at [75, 714] on label "FIRE SAFETY & SECURITY" at bounding box center [230, 716] width 407 height 11
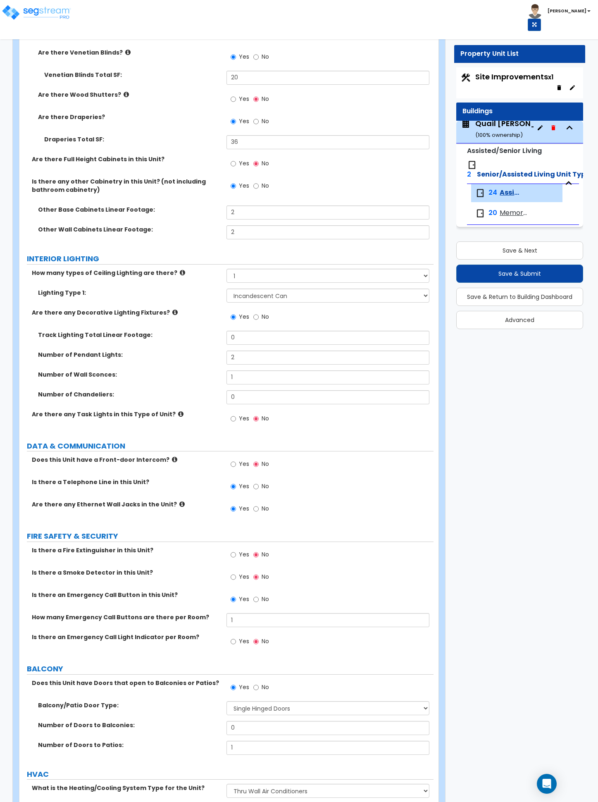
scroll to position [1152, 0]
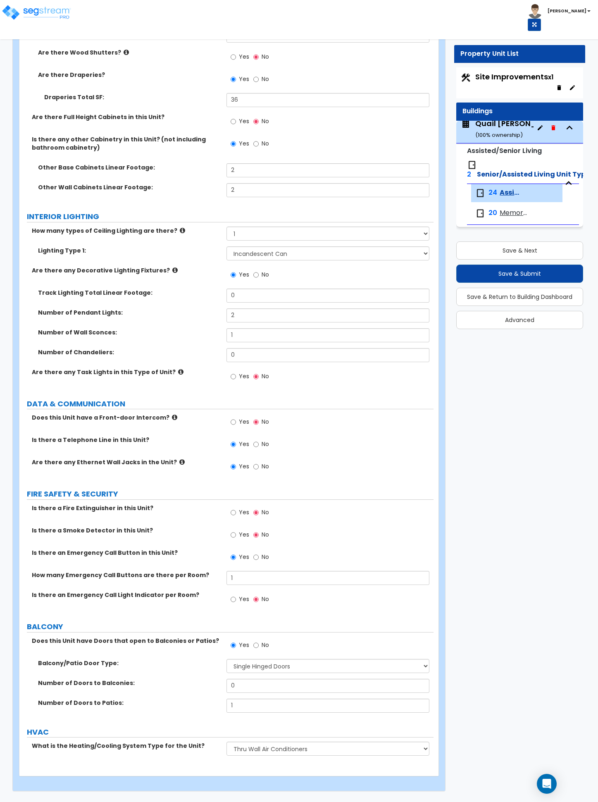
click at [47, 621] on label "BALCONY" at bounding box center [230, 626] width 407 height 11
click at [43, 727] on label "HVAC" at bounding box center [230, 732] width 407 height 11
click at [503, 210] on span "Memory Care Units" at bounding box center [514, 213] width 28 height 10
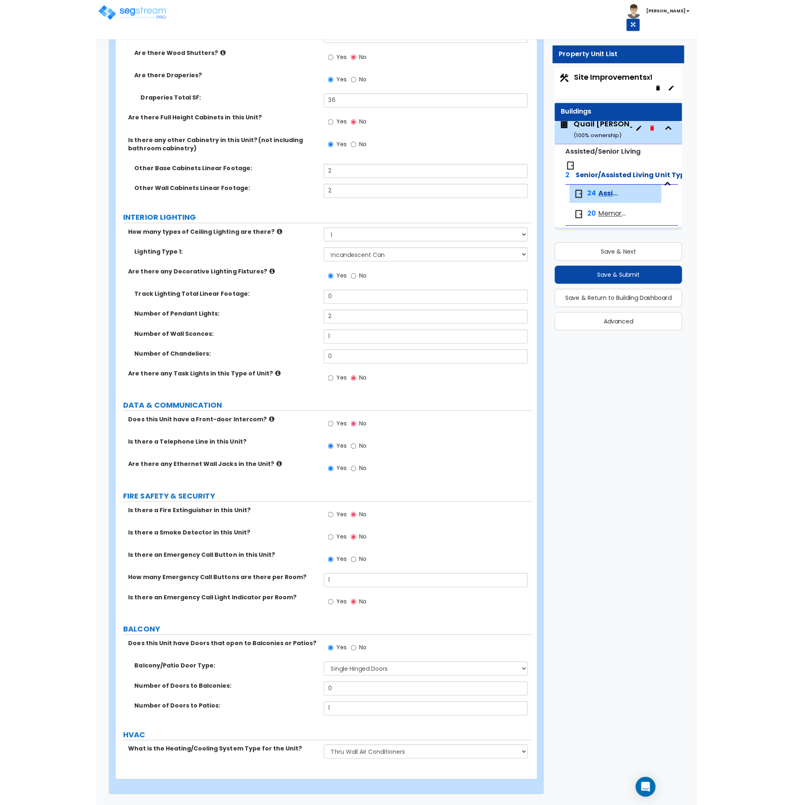
scroll to position [0, 0]
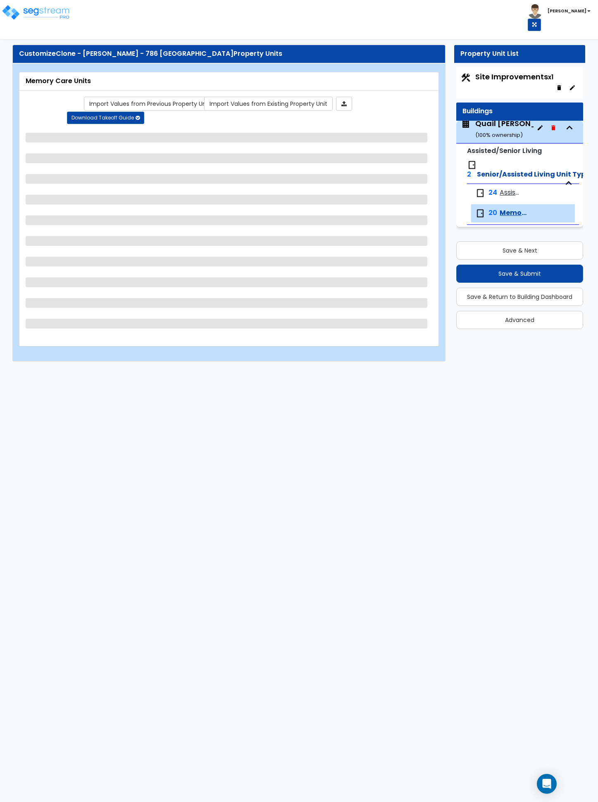
select select "1"
select select "2"
select select "1"
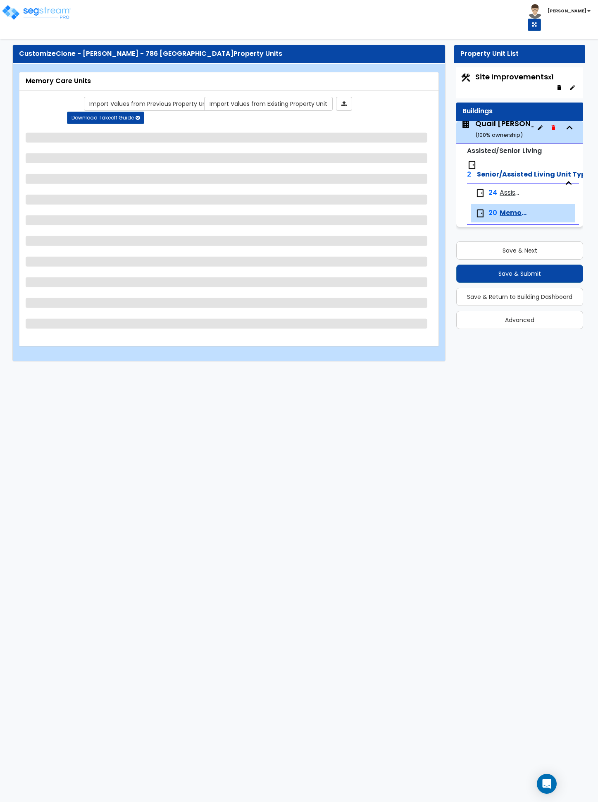
select select "1"
select select "5"
select select "1"
select select "2"
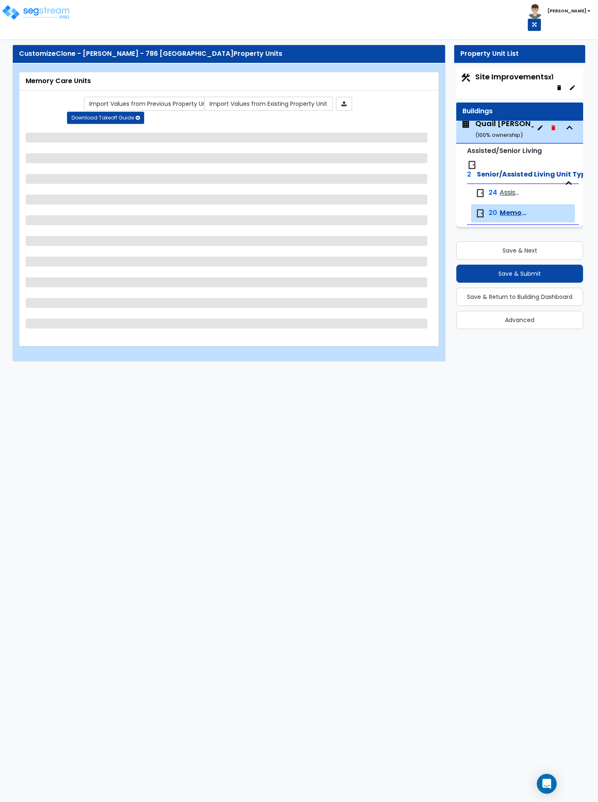
select select "1"
select select "5"
select select "3"
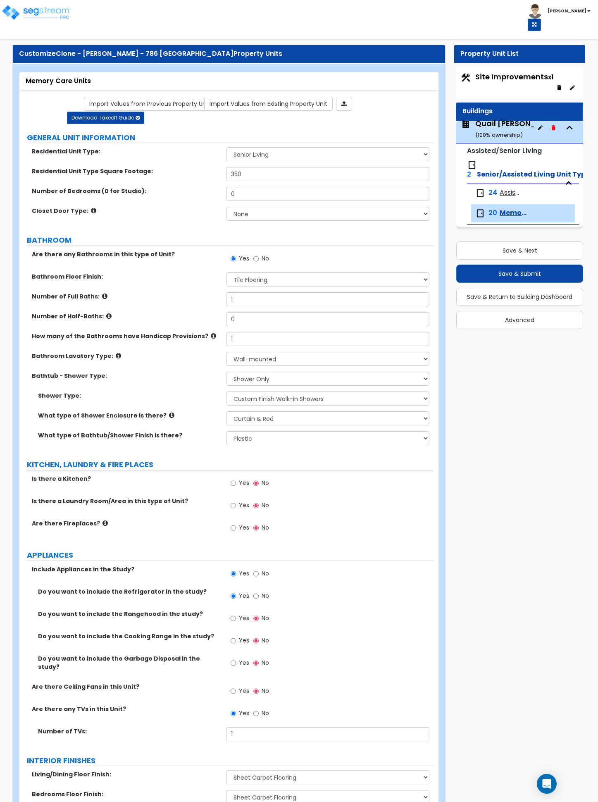
drag, startPoint x: 574, startPoint y: 272, endPoint x: 504, endPoint y: 403, distance: 148.1
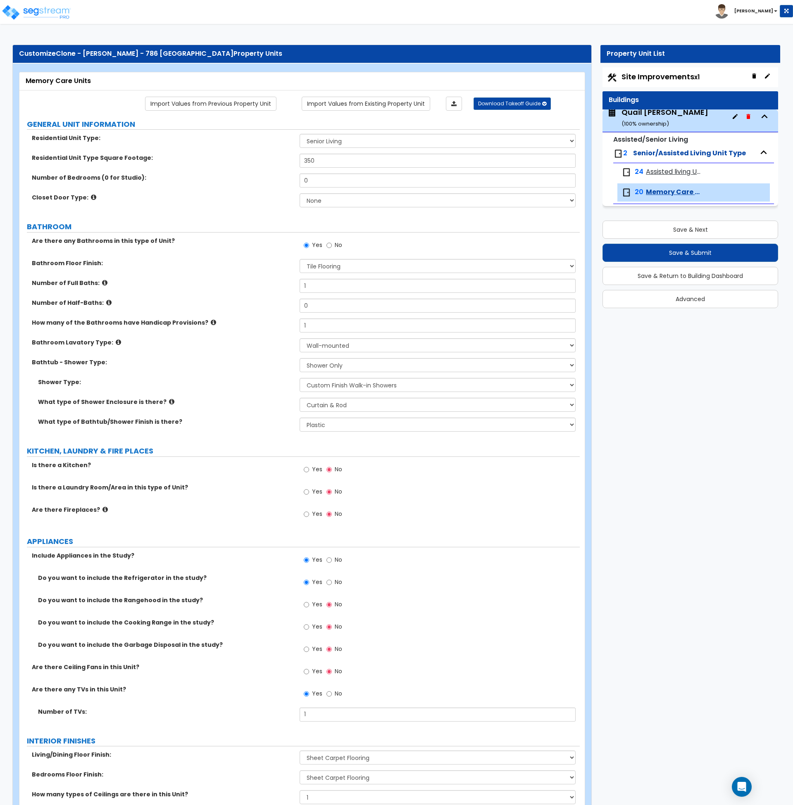
click at [231, 268] on div "Bathroom Floor Finish: None Tile Flooring Hardwood Flooring Resilient Laminate …" at bounding box center [299, 269] width 560 height 20
click at [196, 183] on div "Number of Bedrooms (0 for Studio): 0" at bounding box center [299, 184] width 560 height 20
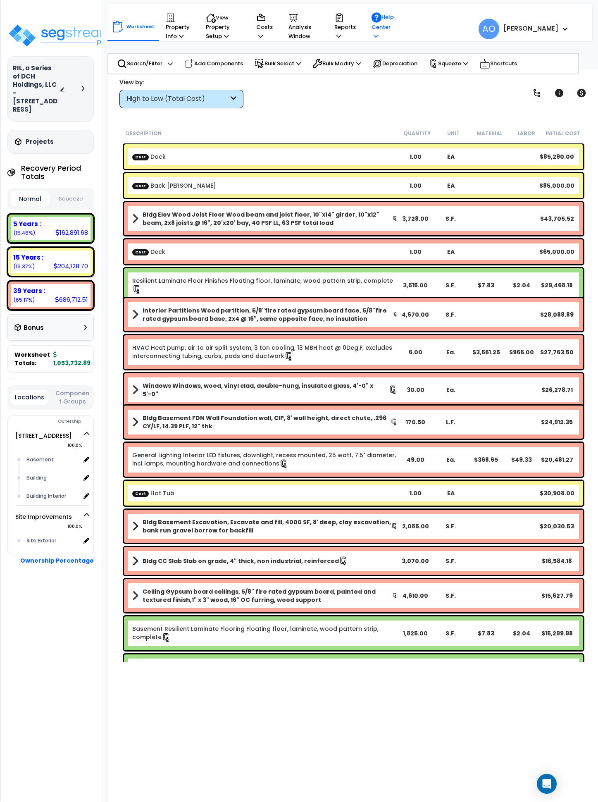
click at [374, 36] on icon at bounding box center [376, 35] width 5 height 5
click at [331, 36] on div "Reports Get Report Manage Report Images Manage Report Custom Fields Download Re…" at bounding box center [345, 27] width 31 height 36
click at [338, 36] on icon at bounding box center [338, 35] width 5 height 5
click at [363, 77] on link "Manage Report Images" at bounding box center [371, 71] width 82 height 17
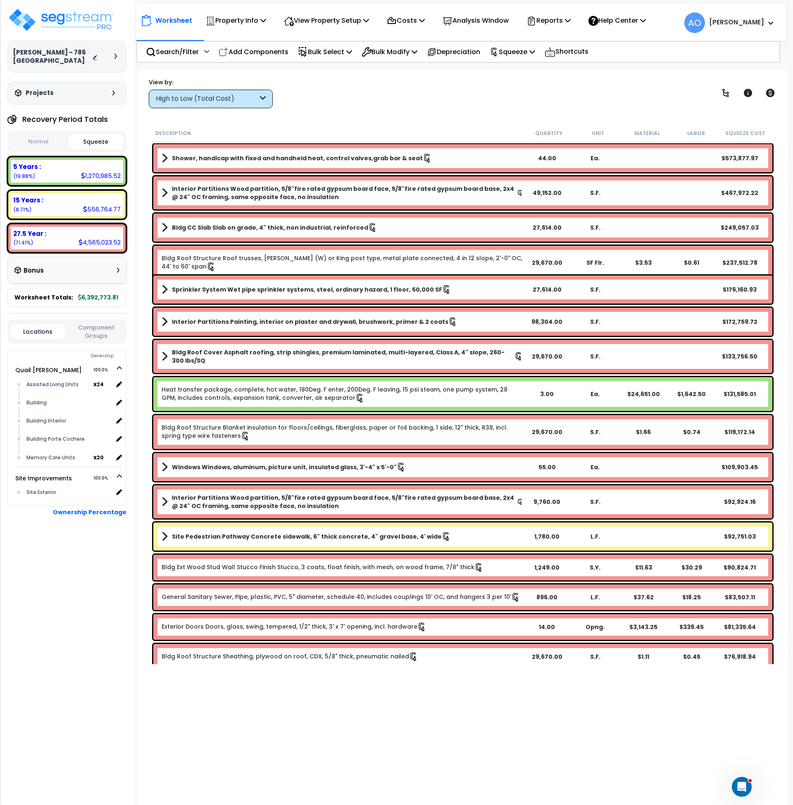
scroll to position [261, 0]
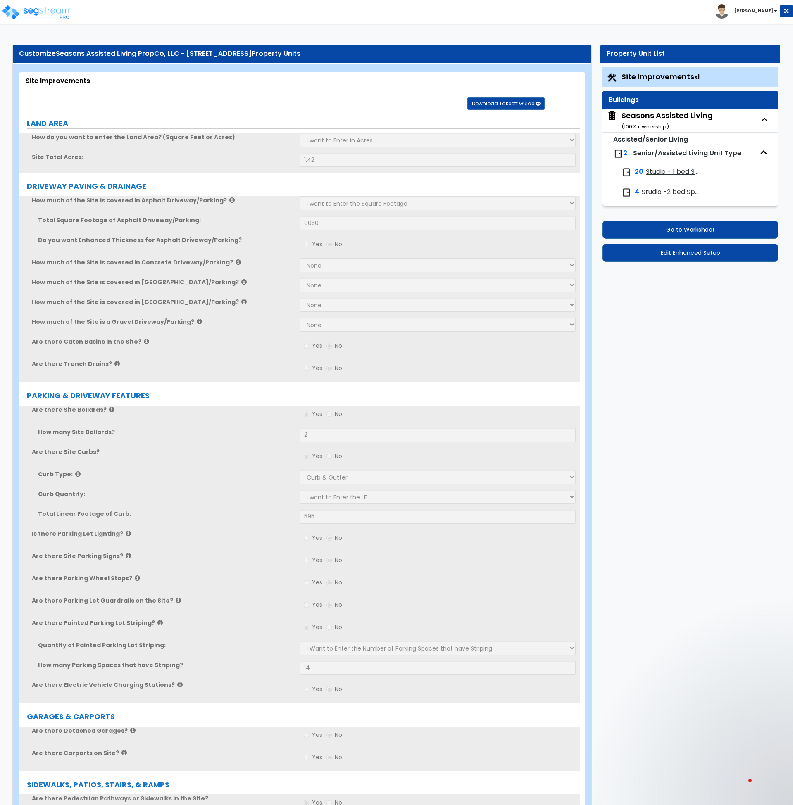
select select "2"
select select "1"
select select "2"
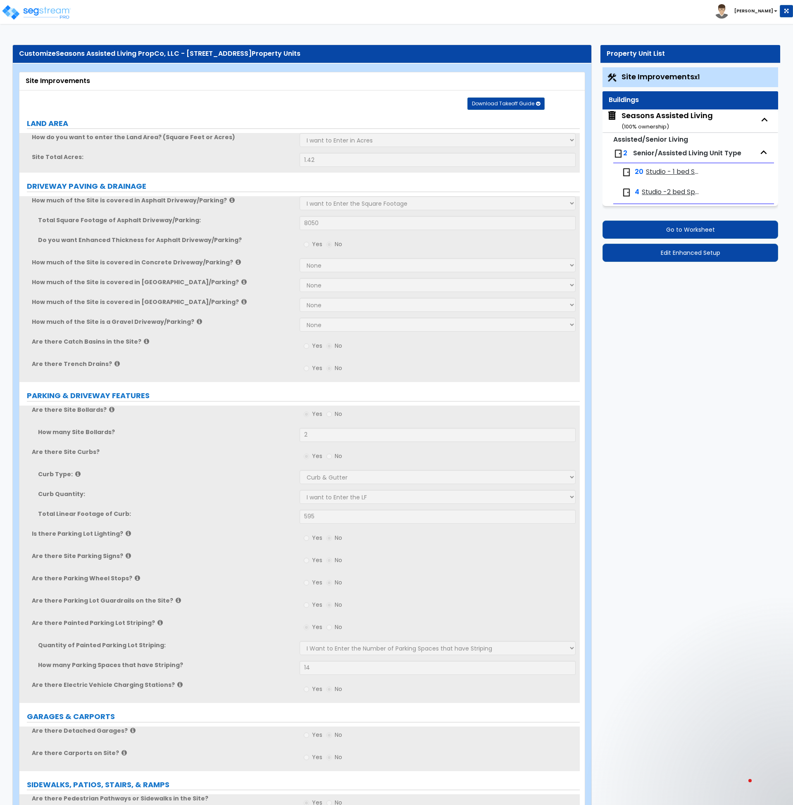
select select "1"
select select "4"
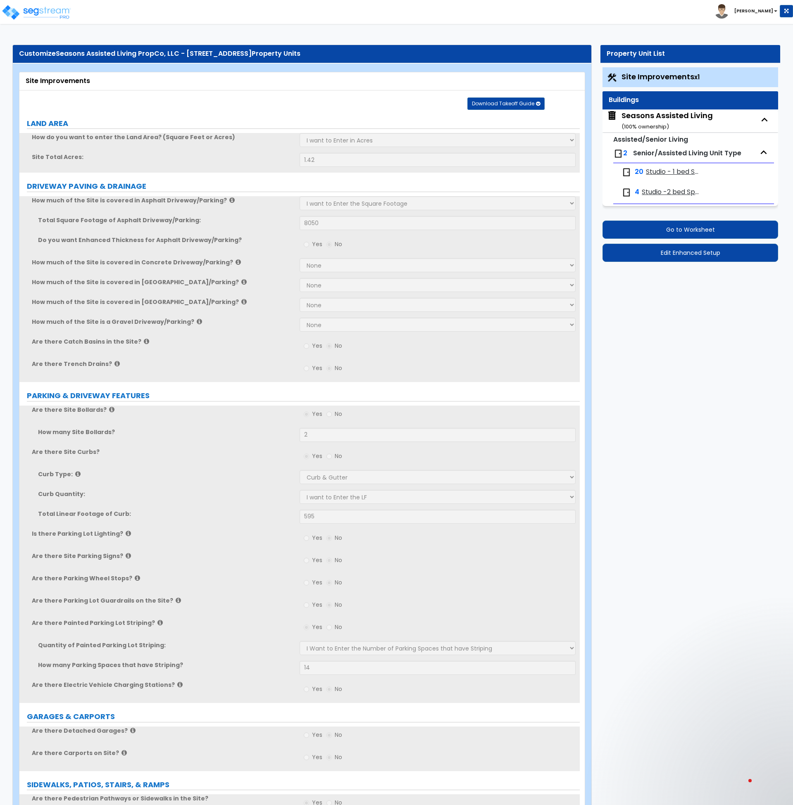
select select "2"
select select "3"
select select "1"
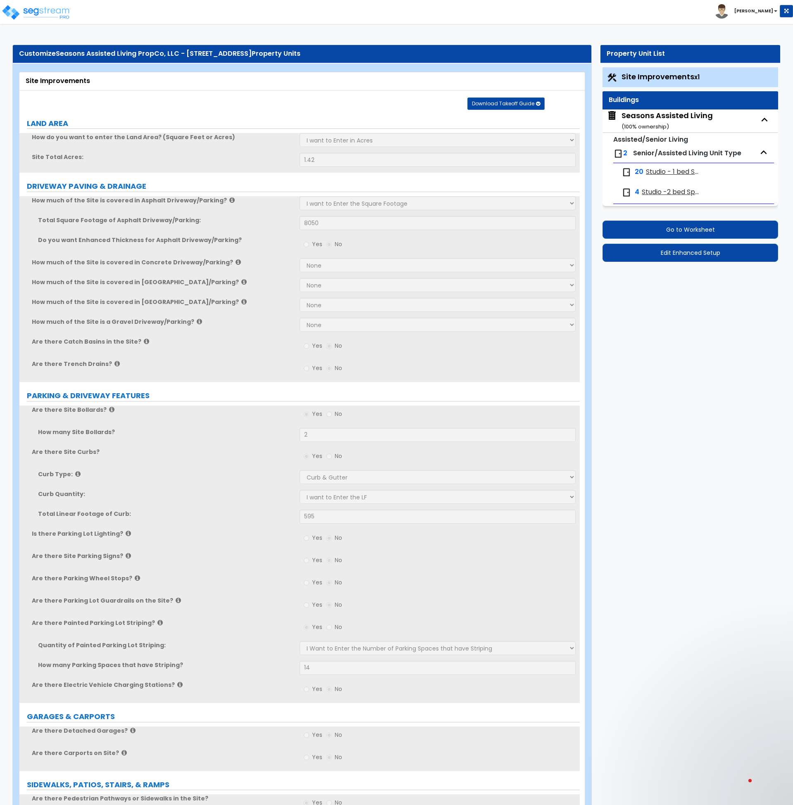
select select "3"
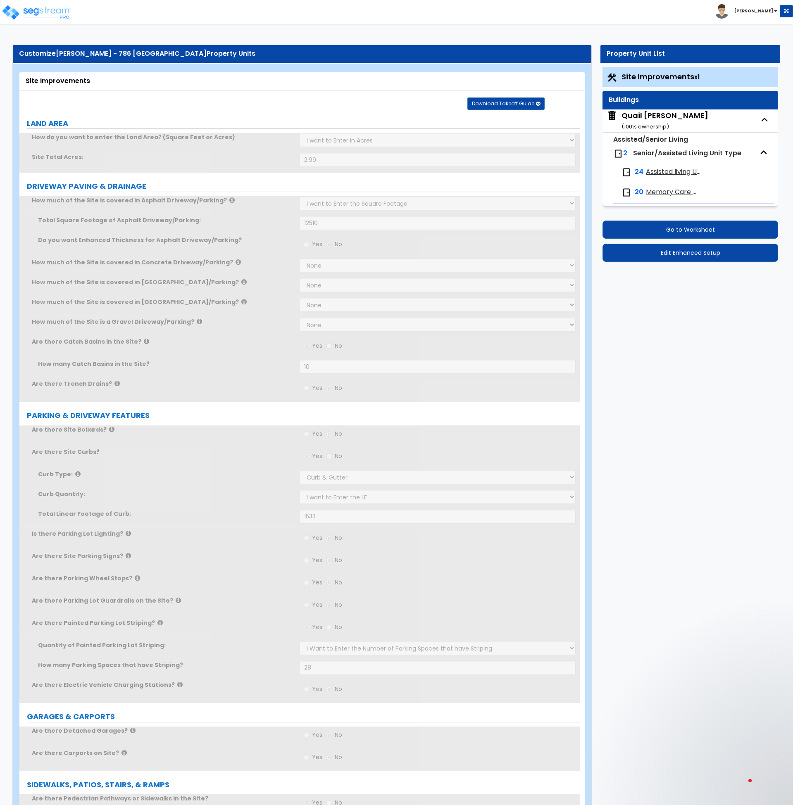
select select "2"
select select "1"
select select "2"
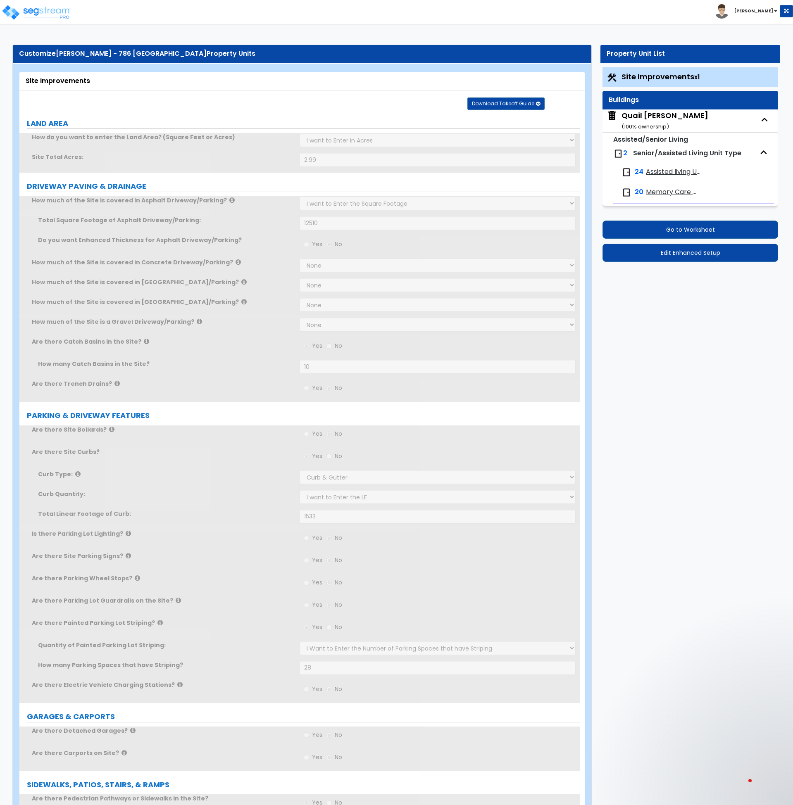
select select "1"
select select "4"
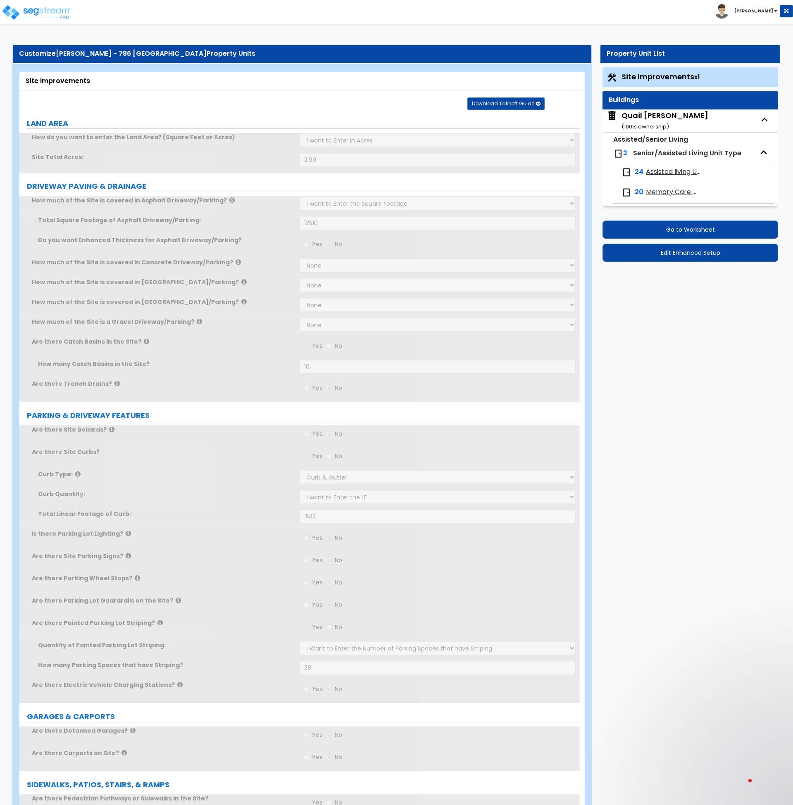
select select "1"
select select "10"
select select "2"
select select "1"
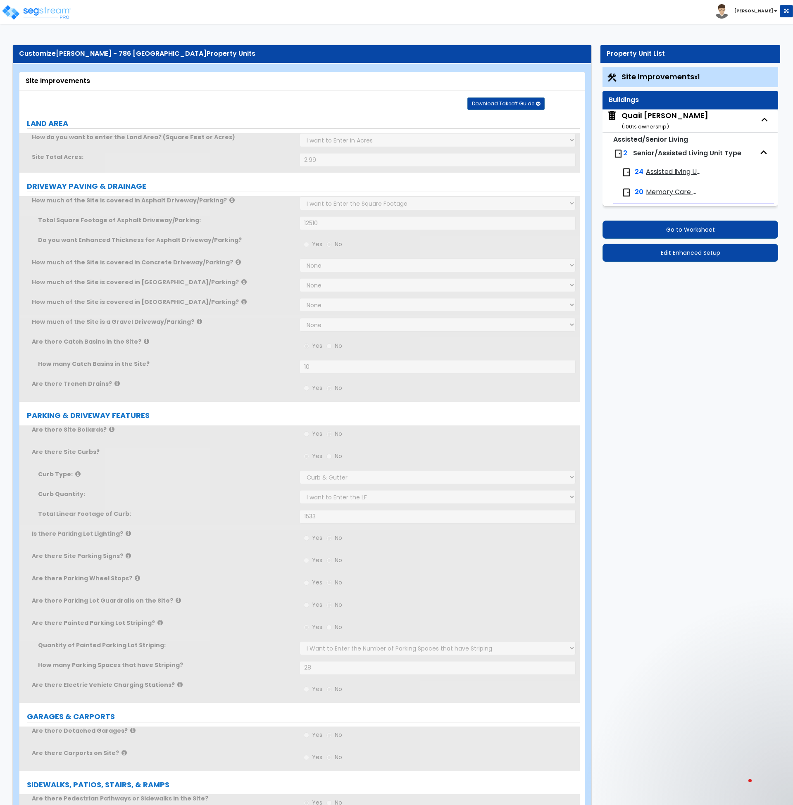
select select "2"
select select "3"
